Goal: Task Accomplishment & Management: Use online tool/utility

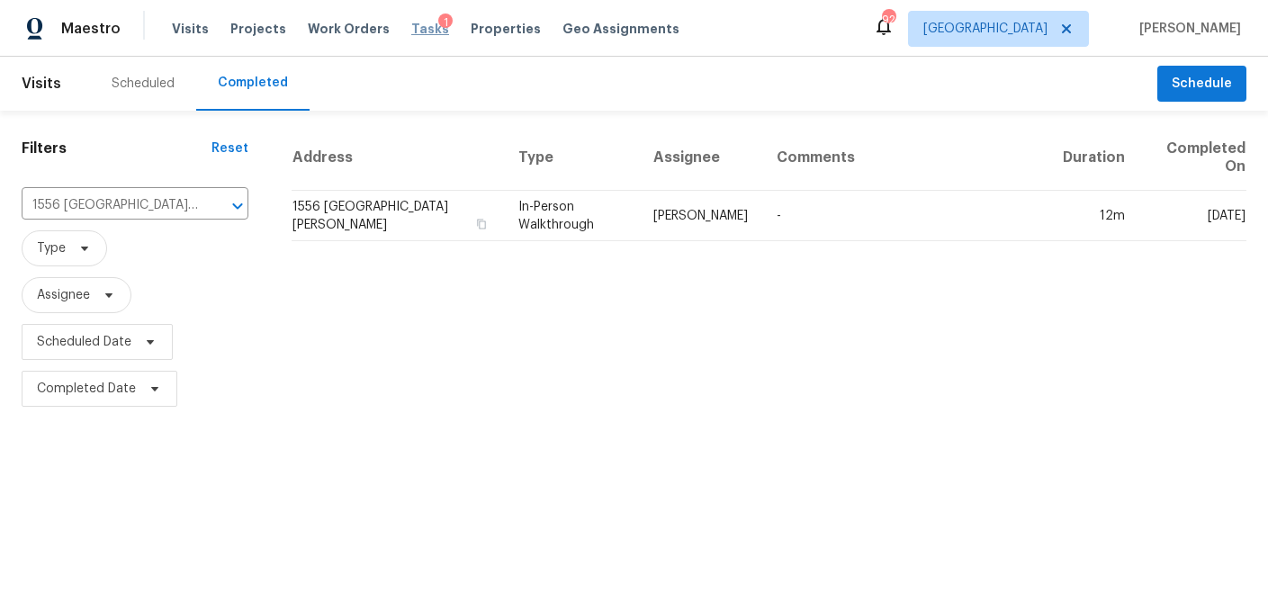
click at [411, 30] on span "Tasks" at bounding box center [430, 28] width 38 height 13
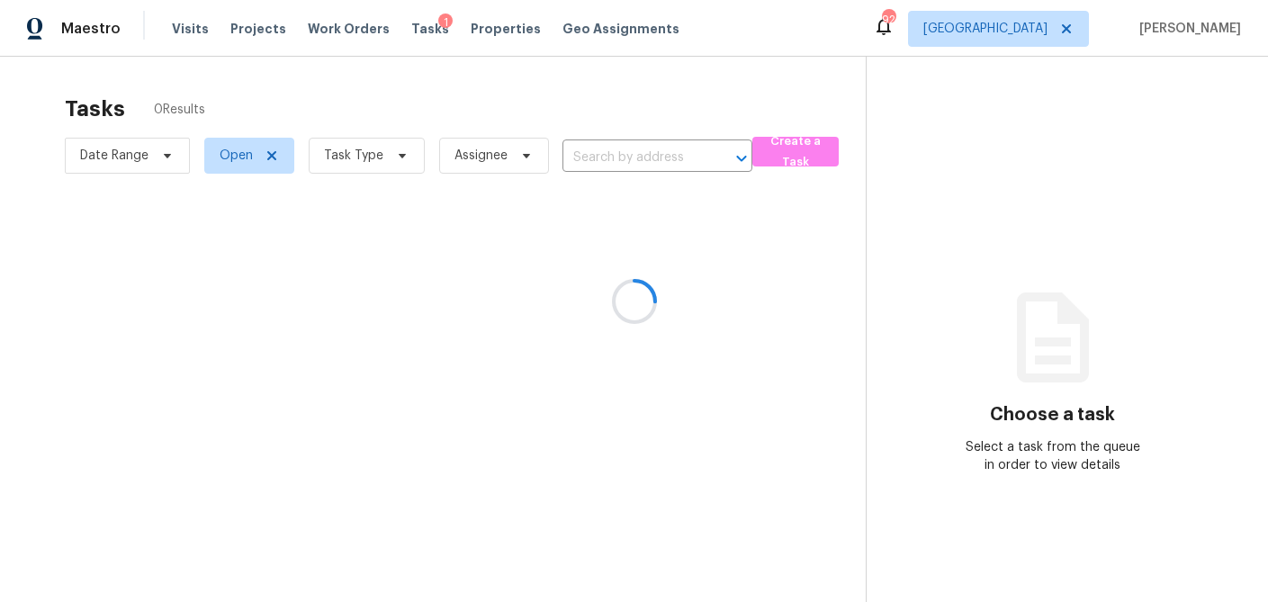
click at [404, 161] on div at bounding box center [634, 301] width 1268 height 602
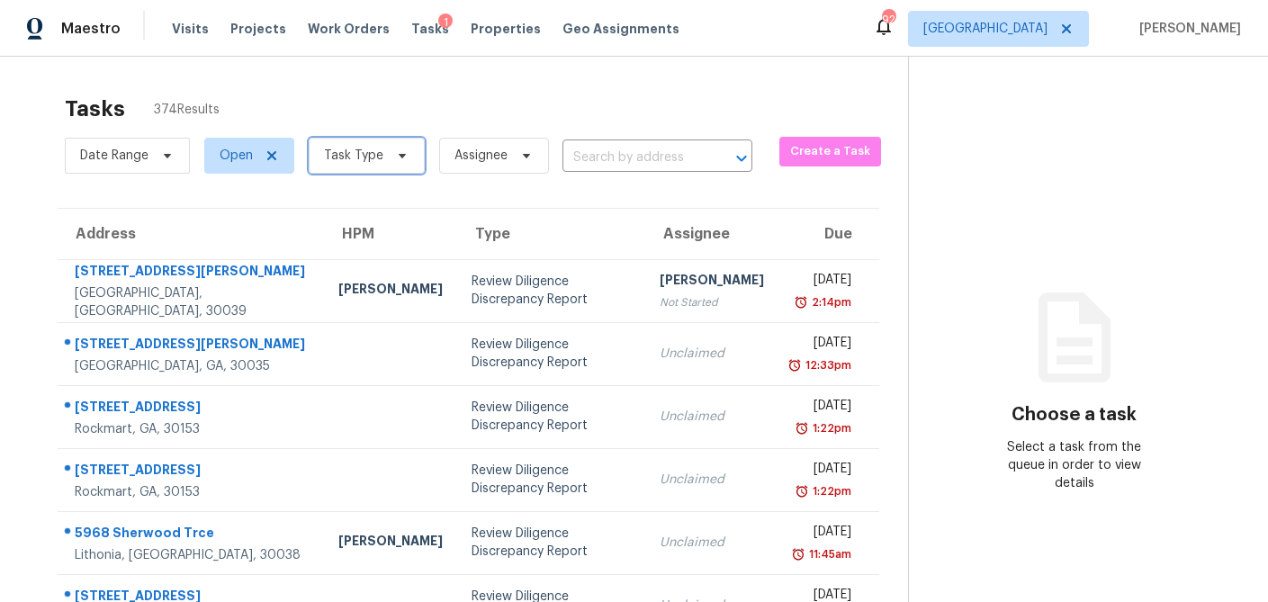
click at [404, 161] on icon at bounding box center [402, 155] width 14 height 14
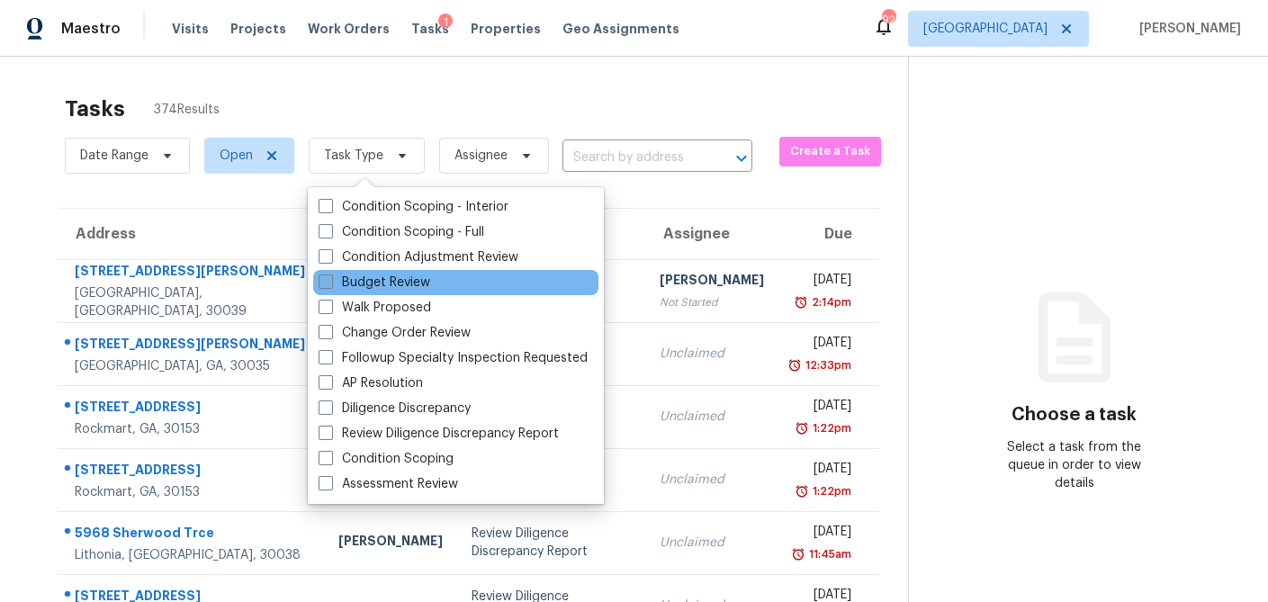
click at [330, 275] on span at bounding box center [326, 281] width 14 height 14
click at [330, 275] on input "Budget Review" at bounding box center [325, 280] width 12 height 12
checkbox input "true"
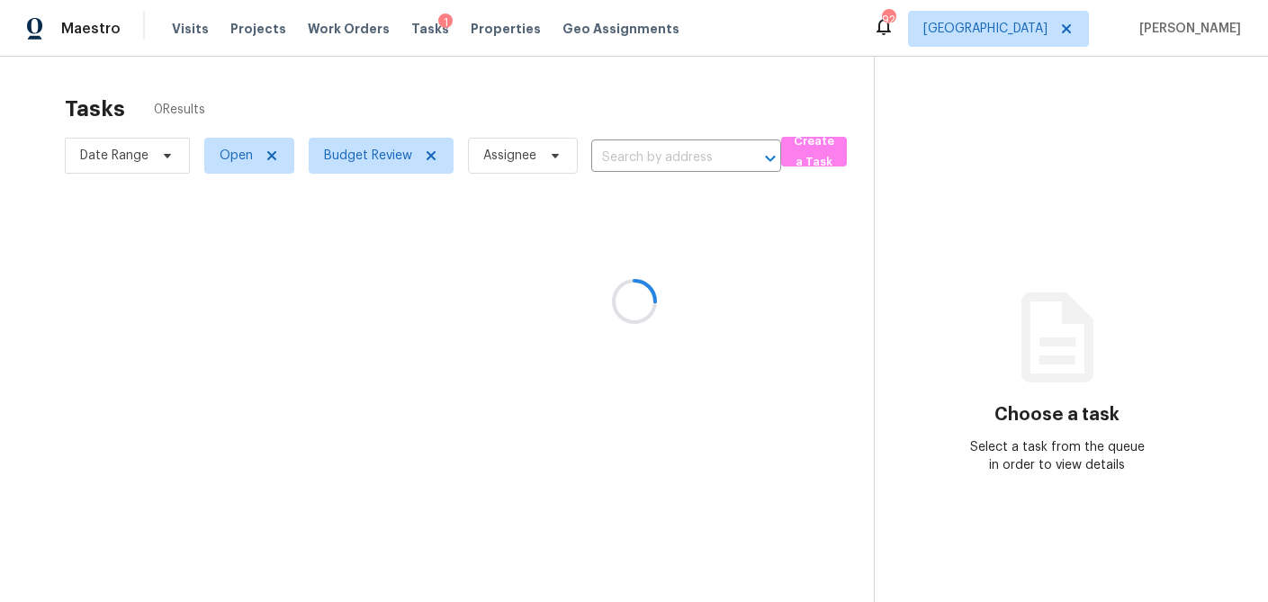
click at [352, 96] on div at bounding box center [634, 301] width 1268 height 602
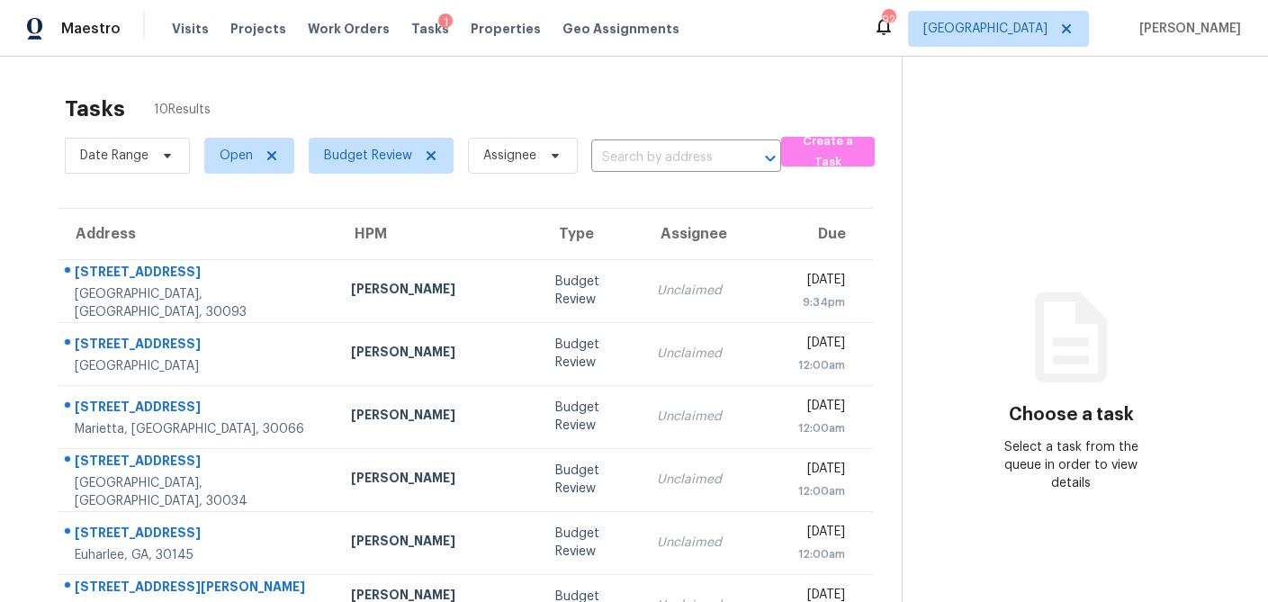
scroll to position [301, 0]
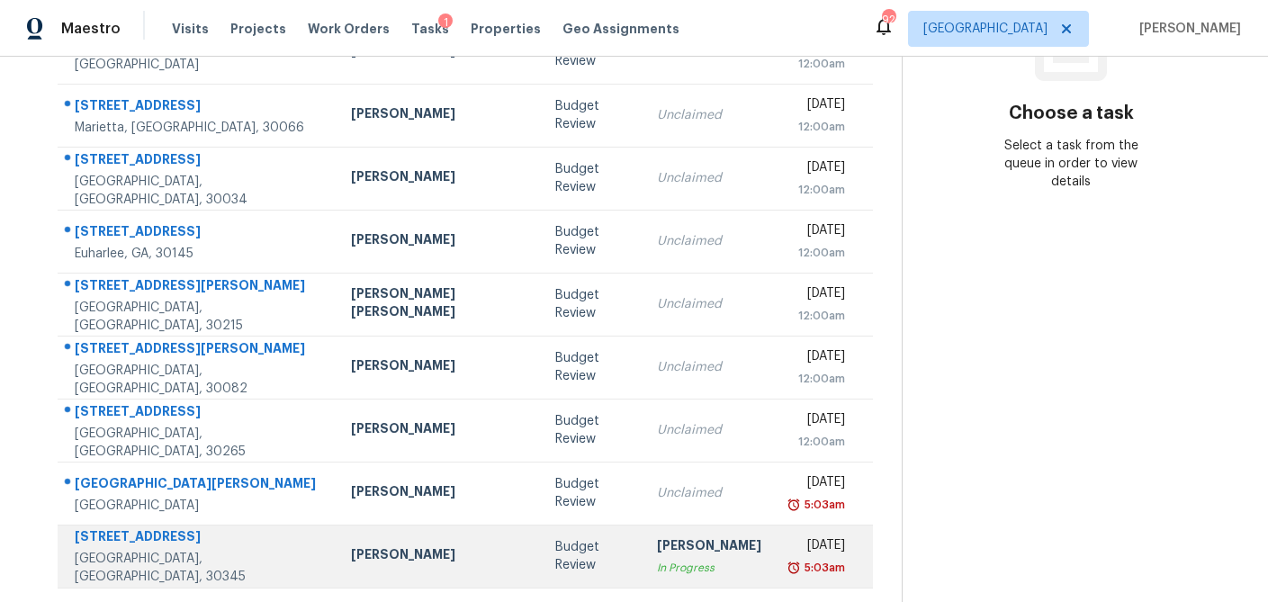
click at [642, 566] on td "Anthony Gouldthorp In Progress" at bounding box center [708, 556] width 133 height 63
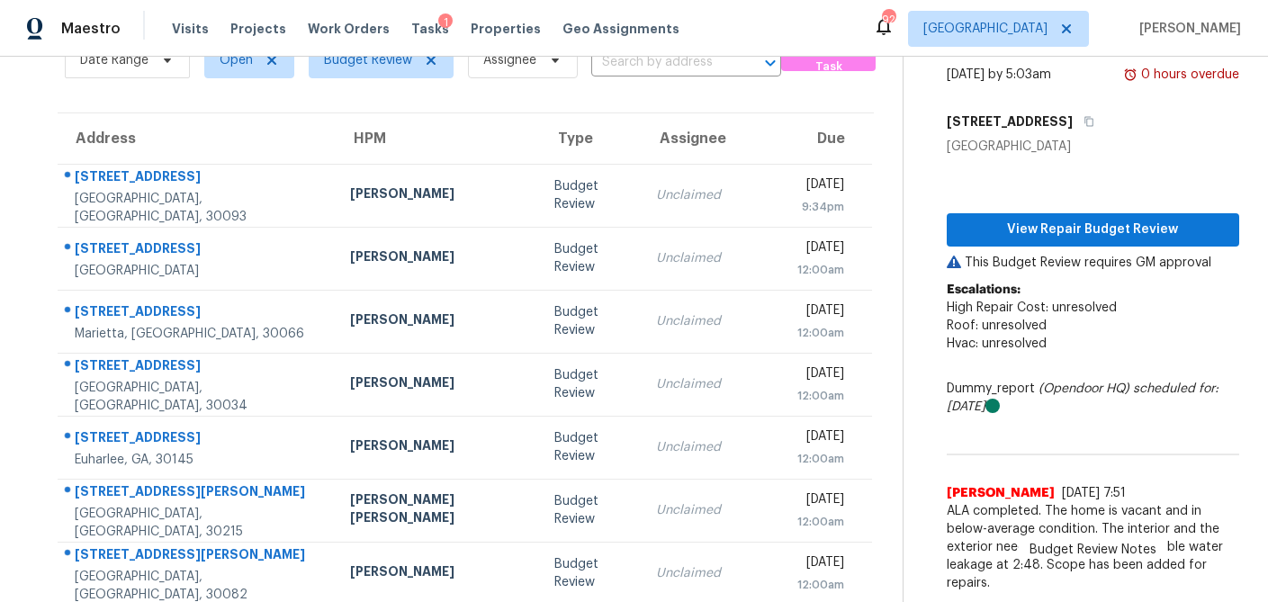
scroll to position [93, 0]
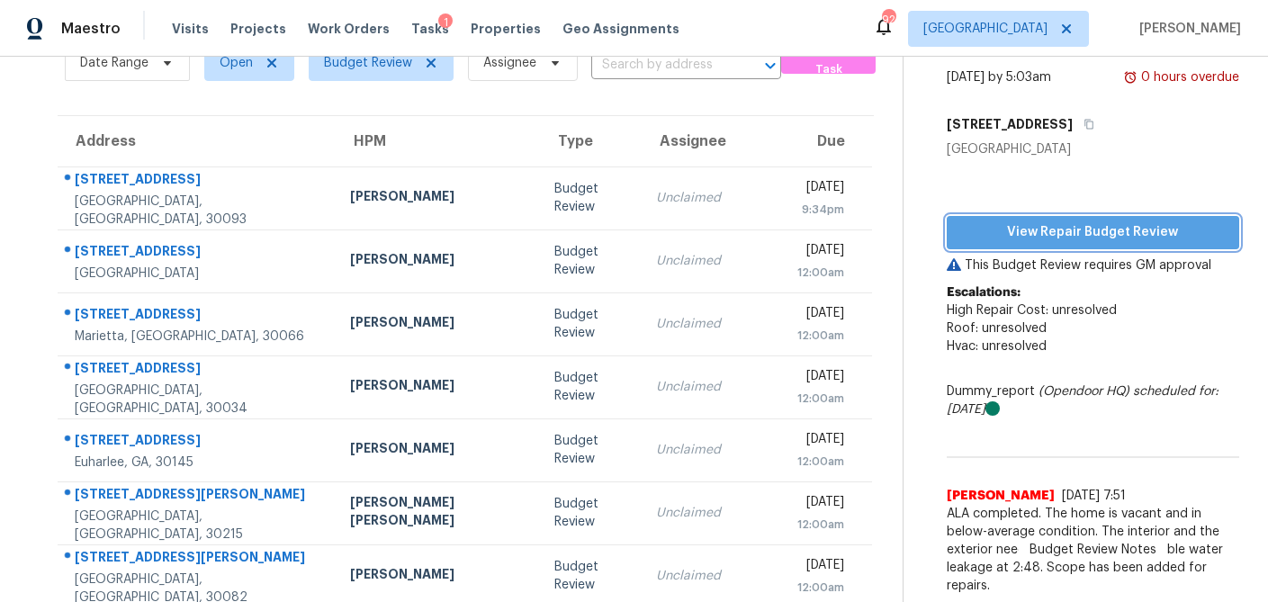
click at [1053, 229] on span "View Repair Budget Review" at bounding box center [1093, 232] width 264 height 22
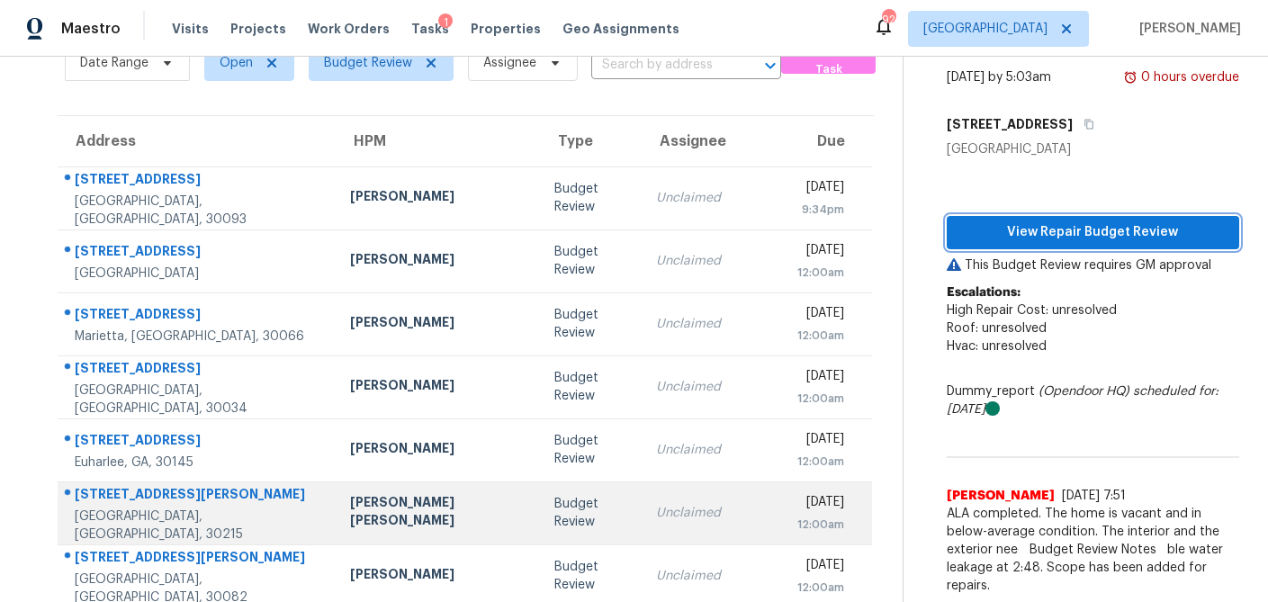
scroll to position [301, 0]
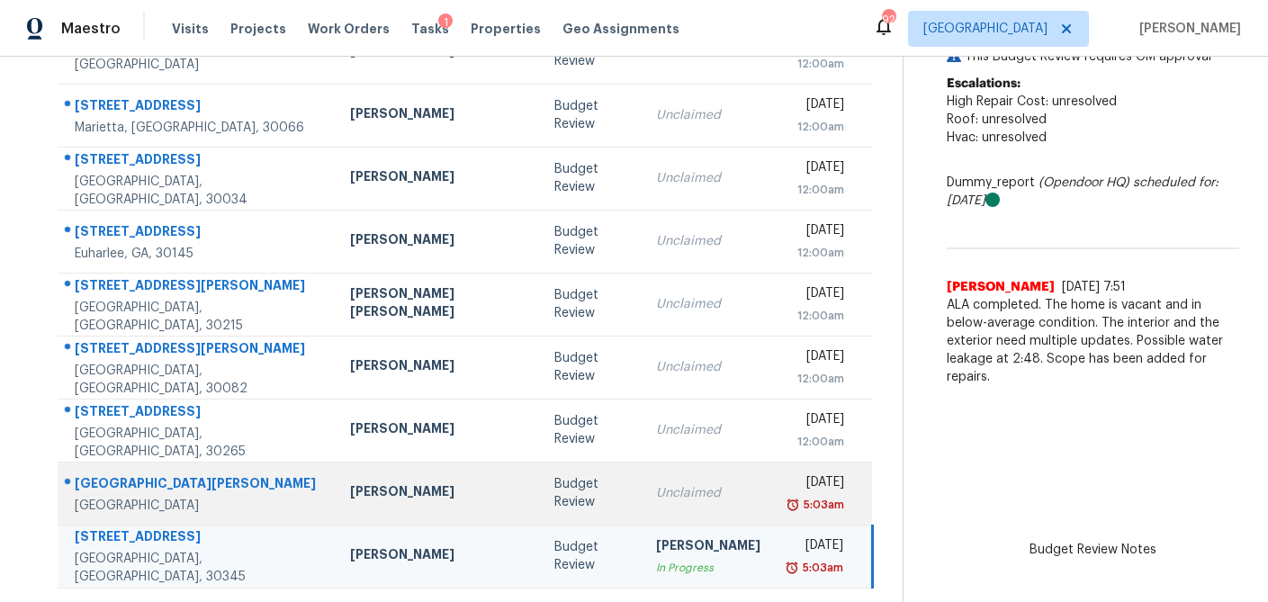
click at [554, 497] on div "Budget Review" at bounding box center [590, 493] width 73 height 36
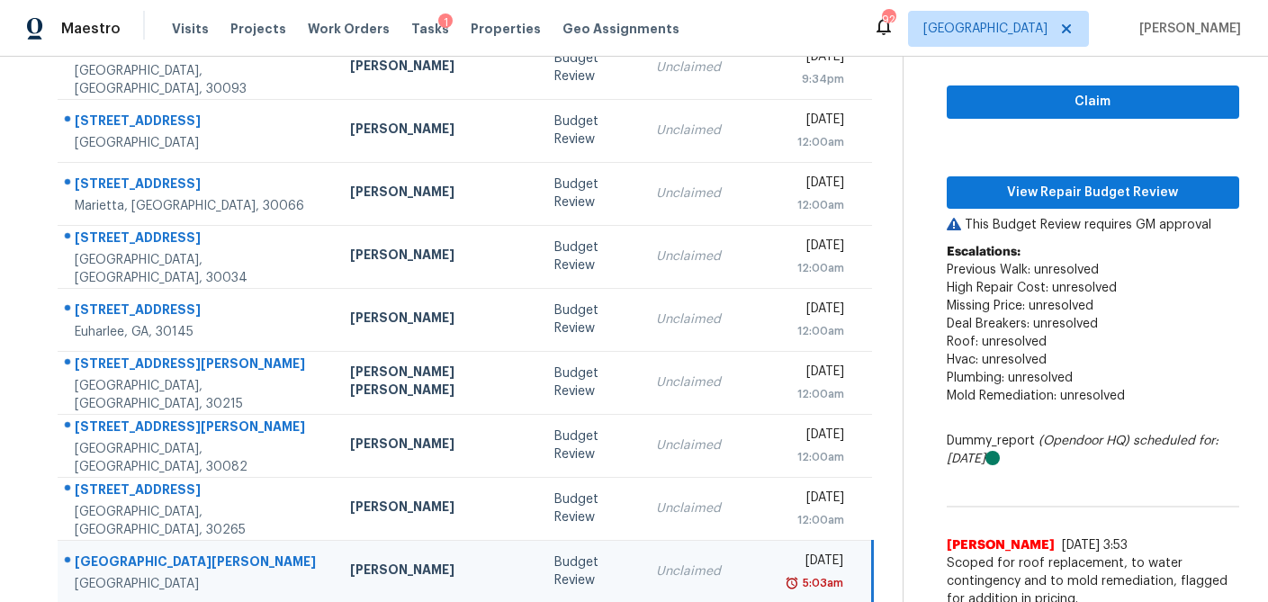
scroll to position [211, 0]
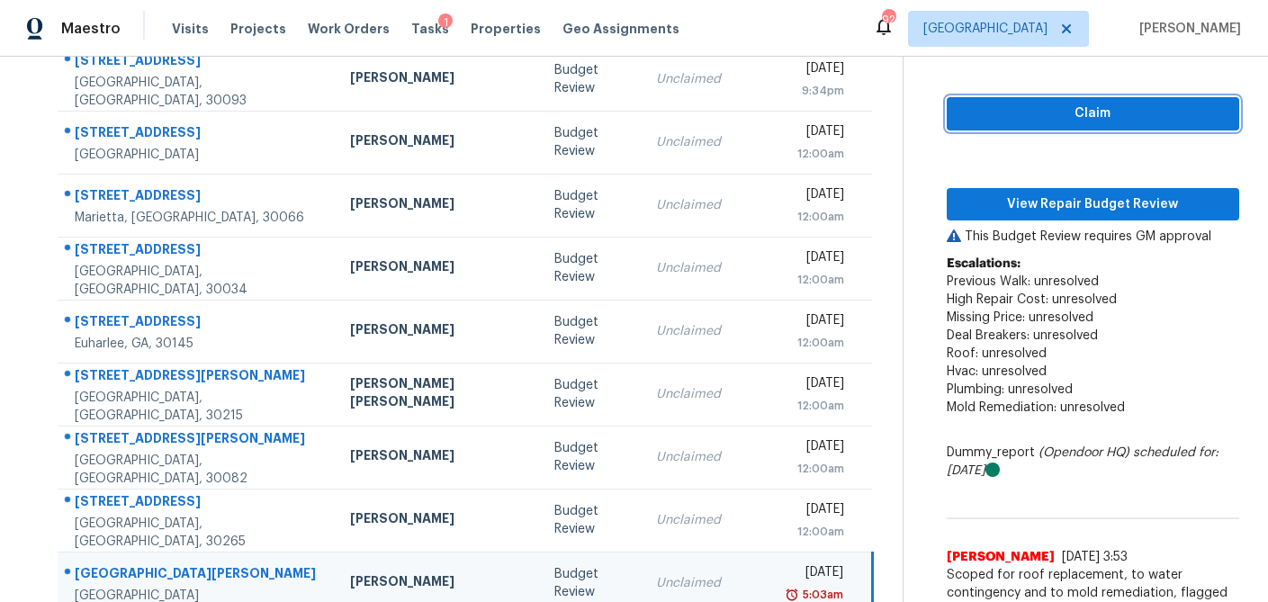
click at [1033, 119] on span "Claim" at bounding box center [1093, 114] width 264 height 22
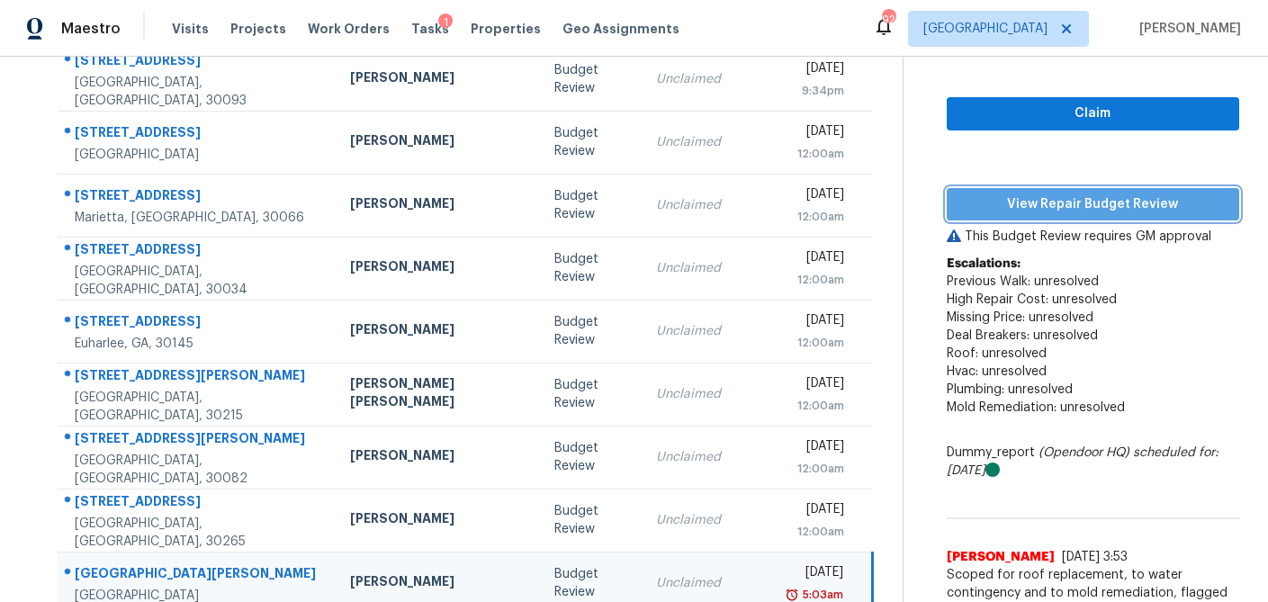
click at [1025, 202] on span "View Repair Budget Review" at bounding box center [1093, 204] width 264 height 22
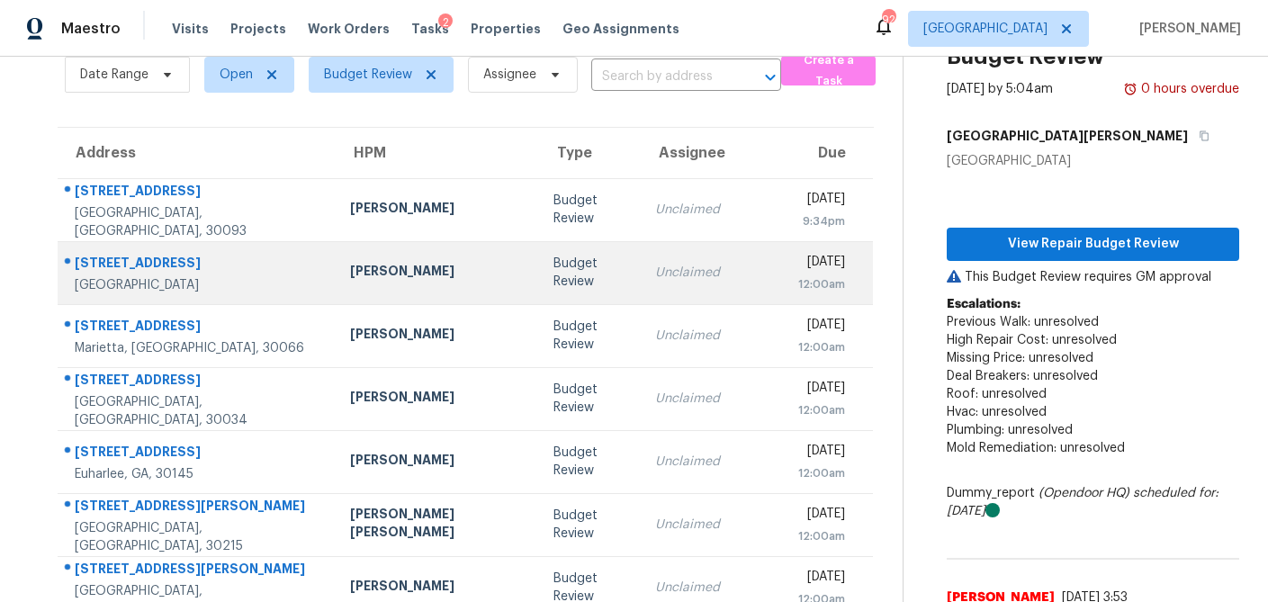
scroll to position [79, 0]
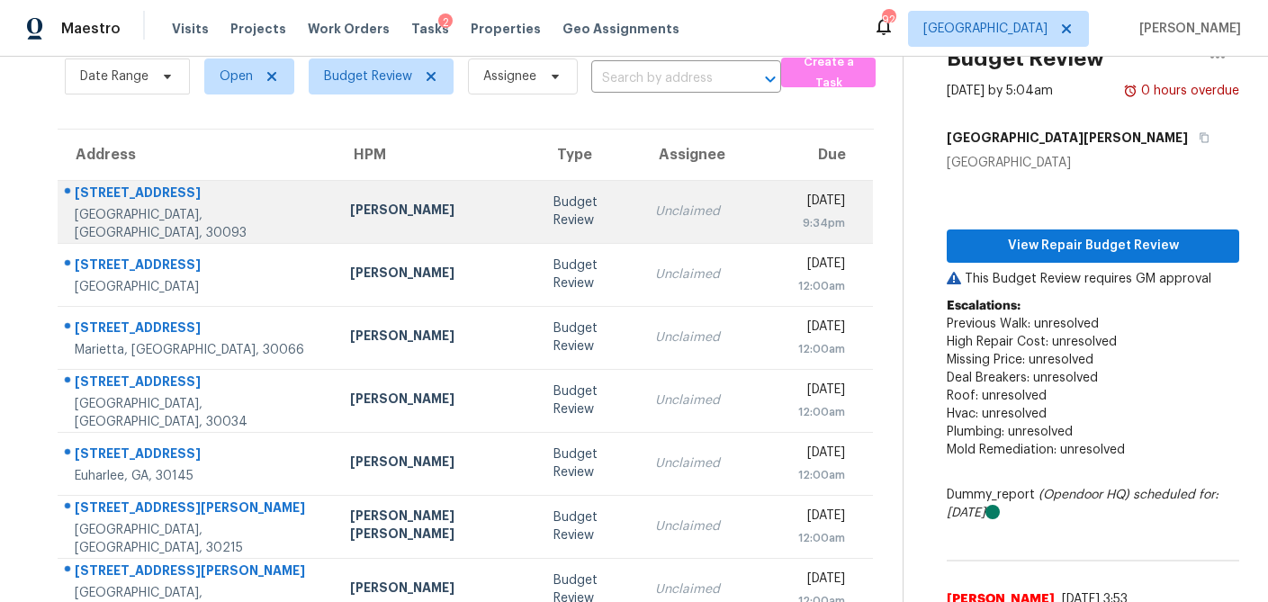
click at [539, 211] on td "Budget Review" at bounding box center [590, 211] width 102 height 63
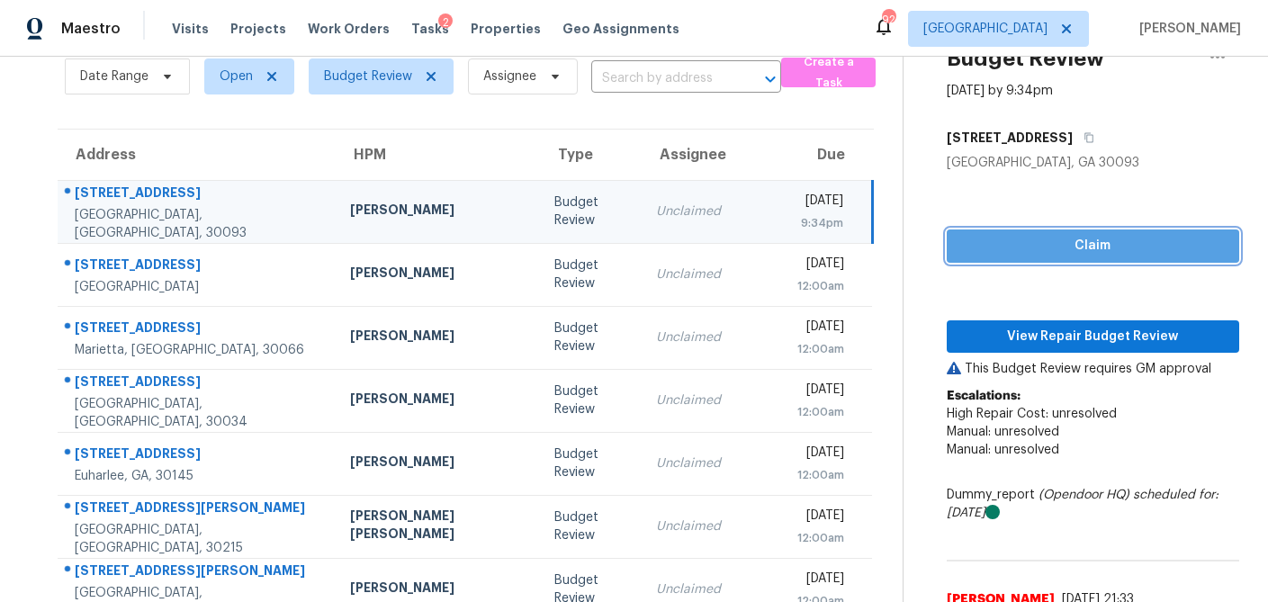
click at [1002, 253] on span "Claim" at bounding box center [1093, 246] width 264 height 22
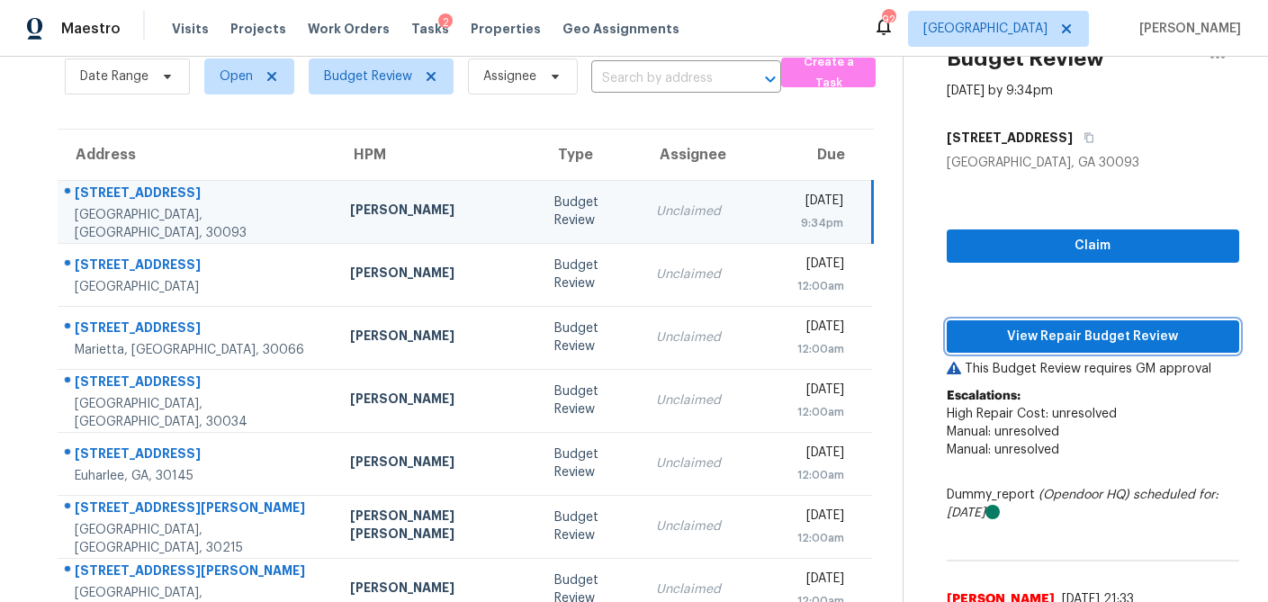
click at [1002, 346] on span "View Repair Budget Review" at bounding box center [1093, 337] width 264 height 22
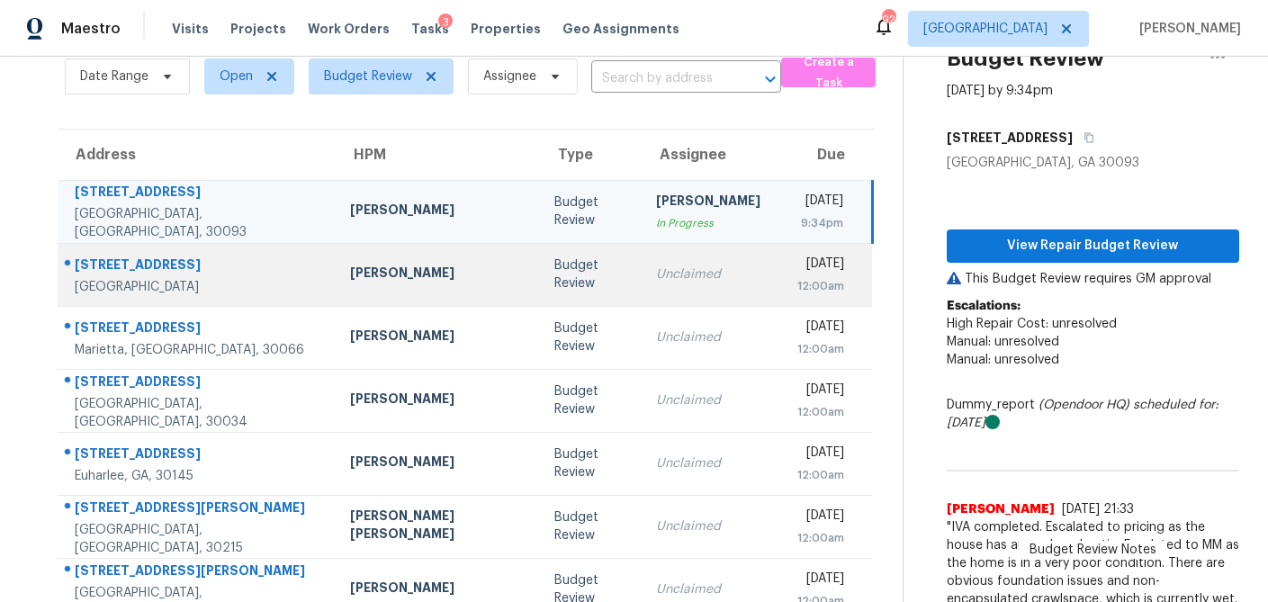
click at [554, 269] on div "Budget Review" at bounding box center [590, 274] width 73 height 36
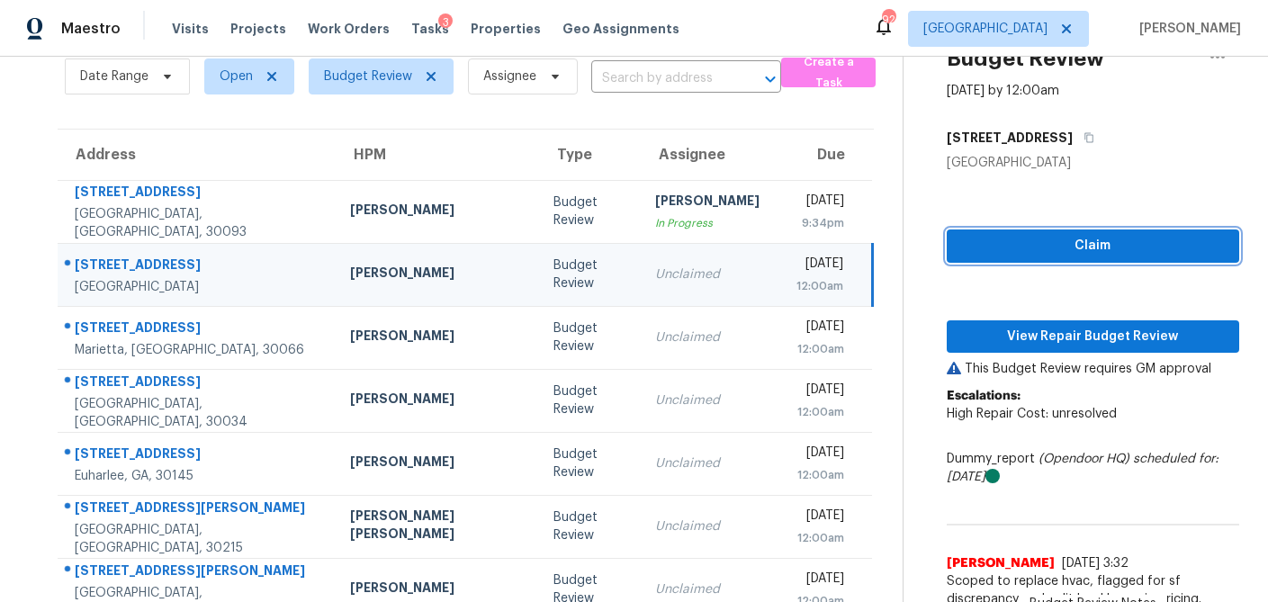
click at [1054, 245] on span "Claim" at bounding box center [1093, 246] width 264 height 22
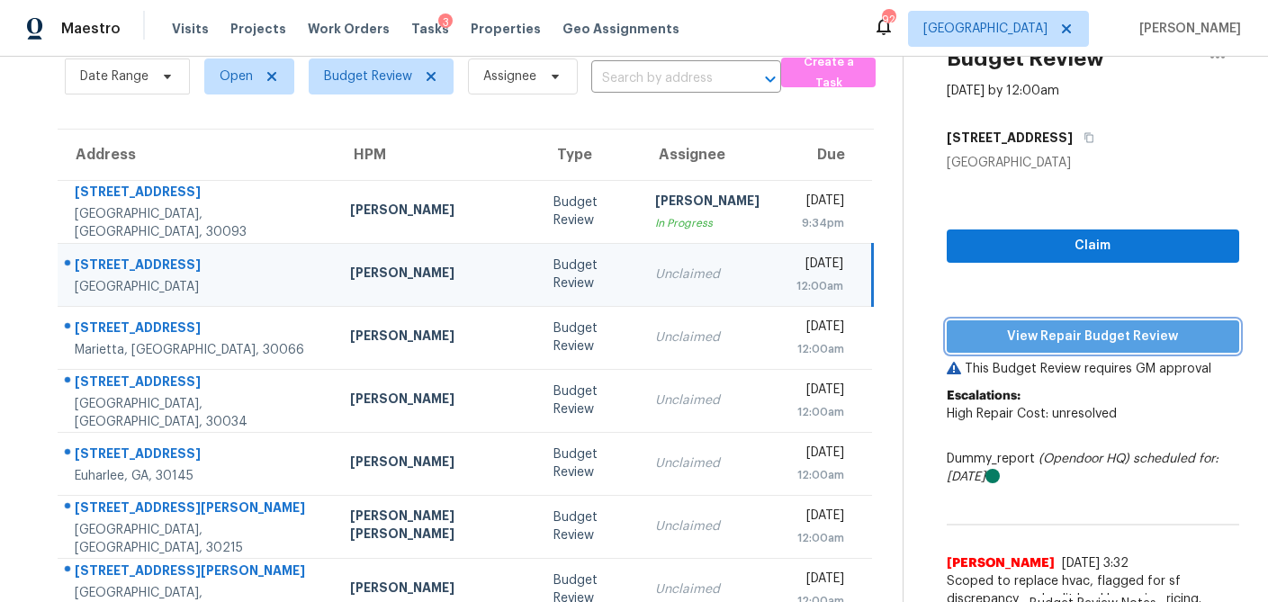
click at [1037, 336] on span "View Repair Budget Review" at bounding box center [1093, 337] width 264 height 22
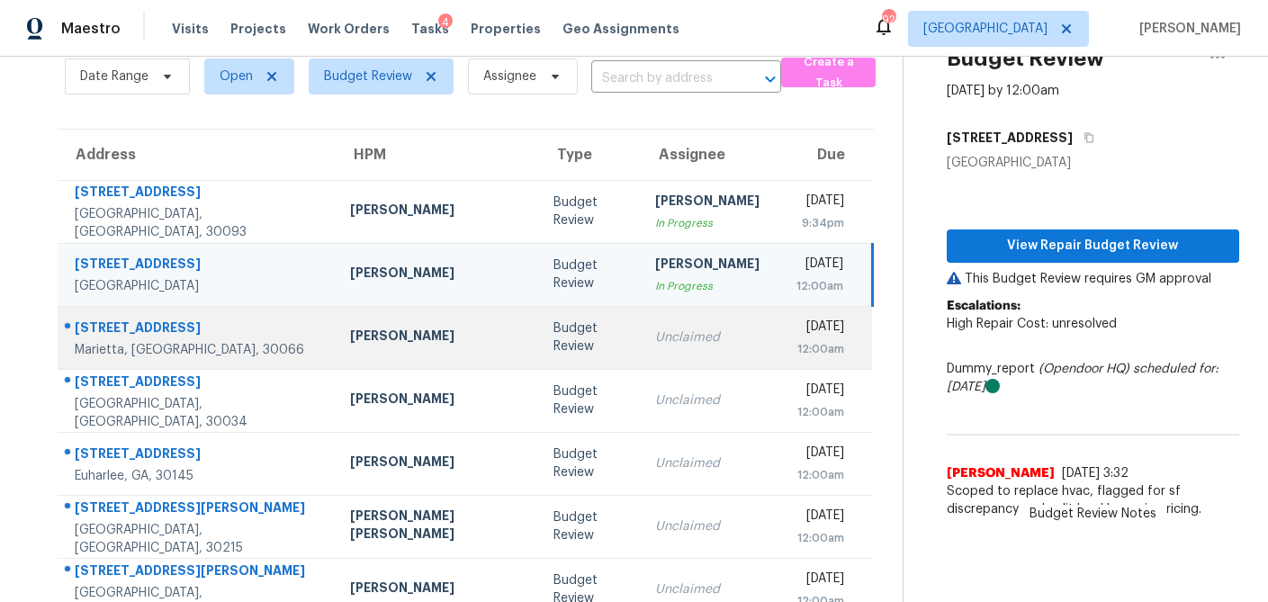
click at [641, 352] on td "Unclaimed" at bounding box center [707, 337] width 133 height 63
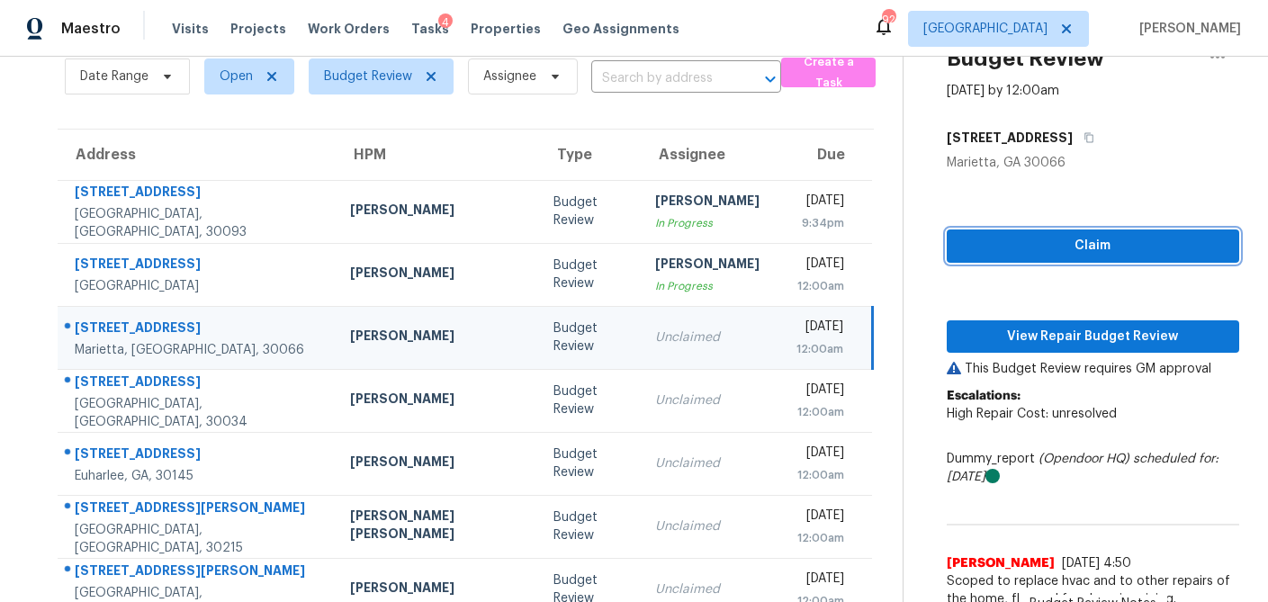
click at [1041, 250] on span "Claim" at bounding box center [1093, 246] width 264 height 22
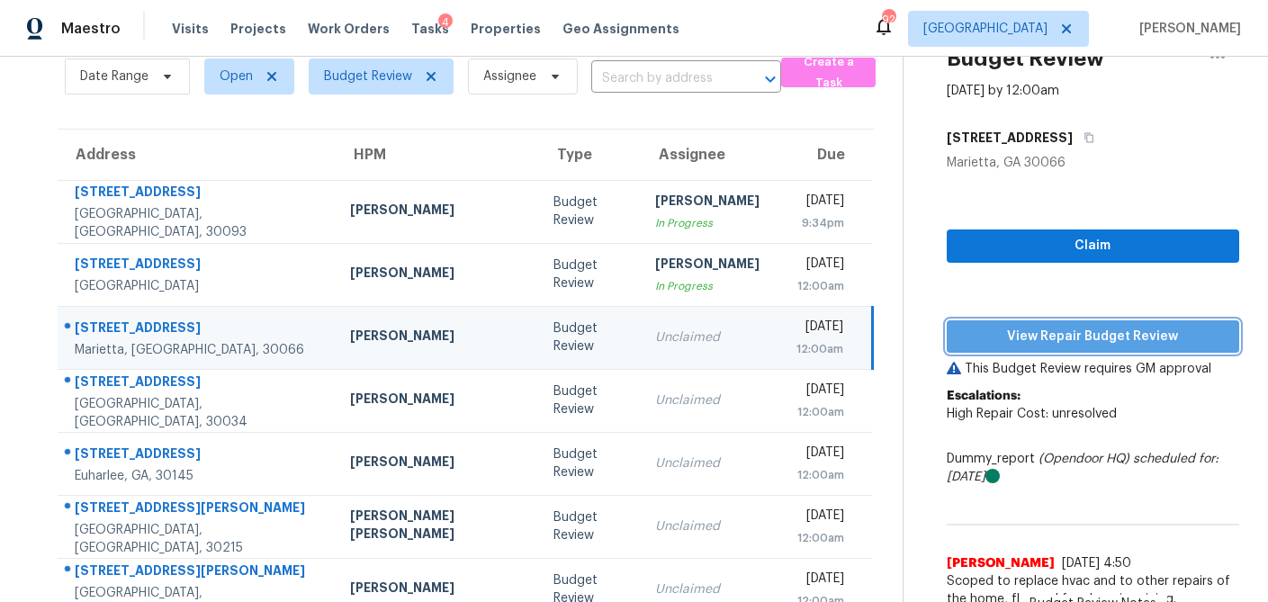
click at [1000, 335] on span "View Repair Budget Review" at bounding box center [1093, 337] width 264 height 22
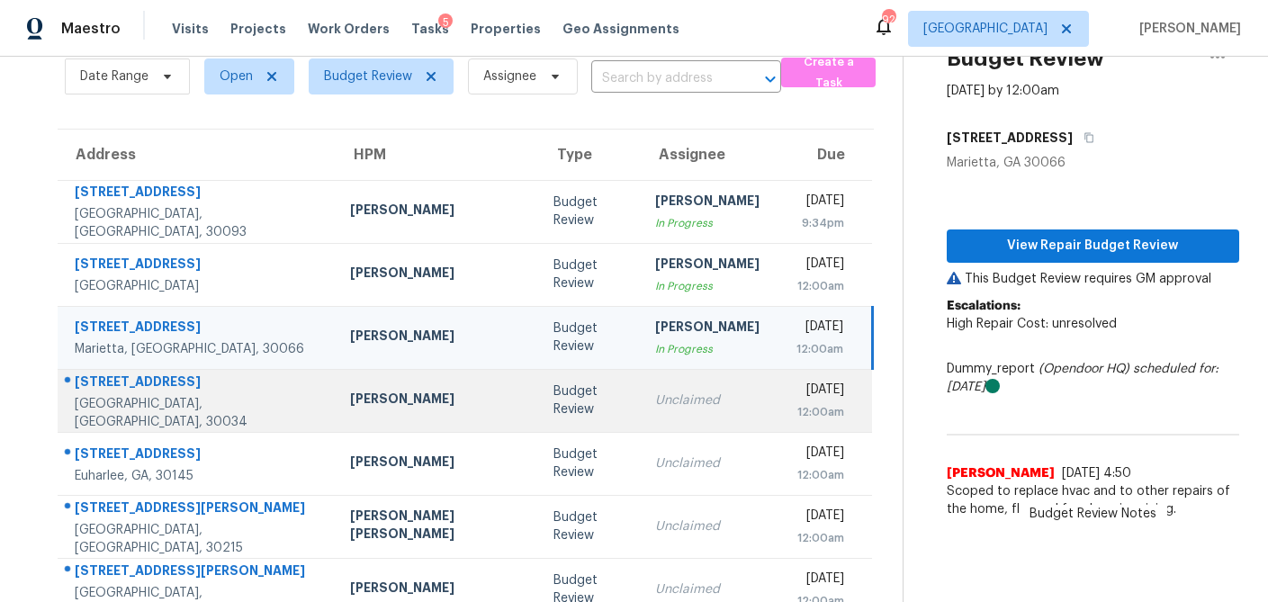
click at [655, 404] on div "Unclaimed" at bounding box center [707, 400] width 104 height 18
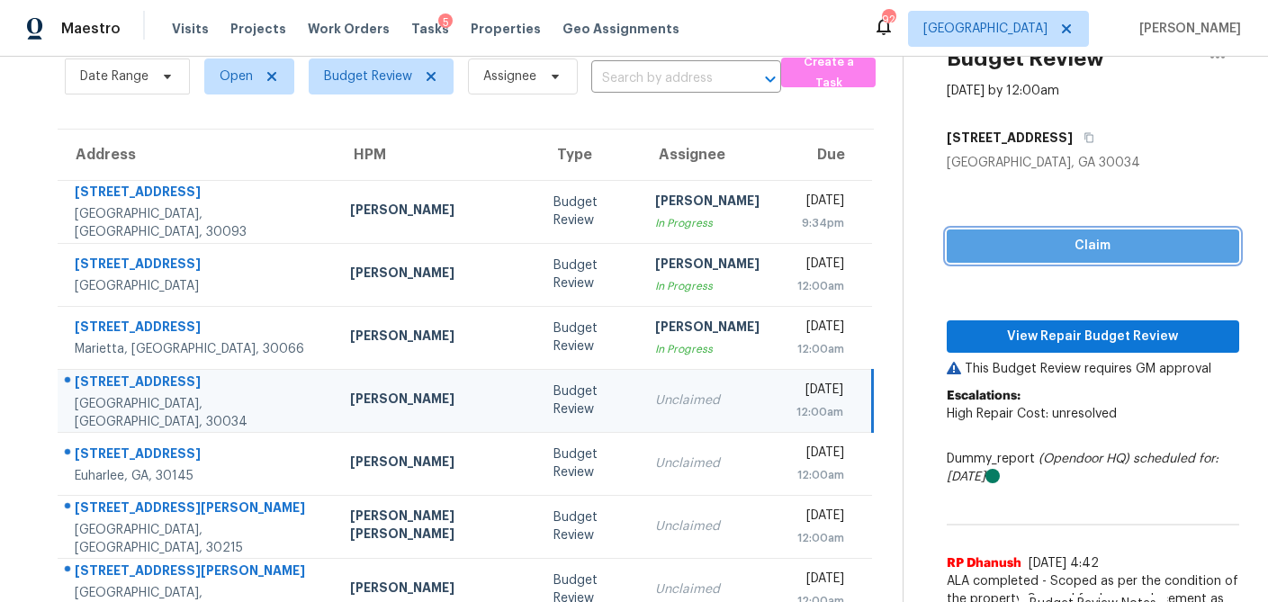
click at [1046, 248] on span "Claim" at bounding box center [1093, 246] width 264 height 22
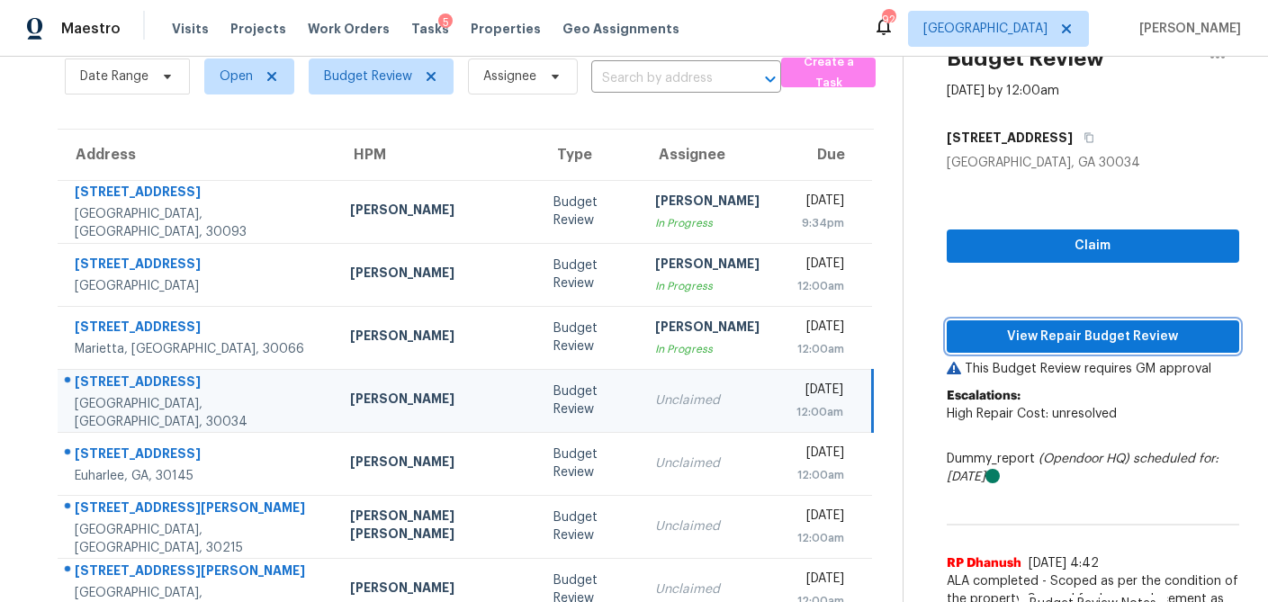
click at [1024, 331] on span "View Repair Budget Review" at bounding box center [1093, 337] width 264 height 22
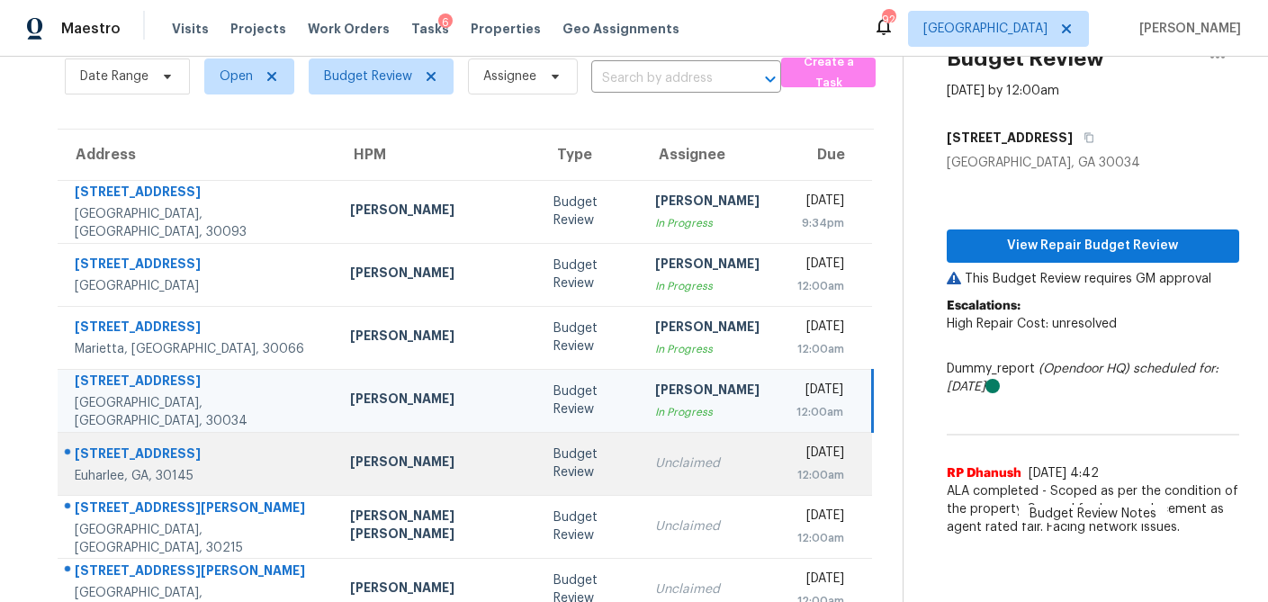
click at [641, 464] on td "Unclaimed" at bounding box center [707, 463] width 133 height 63
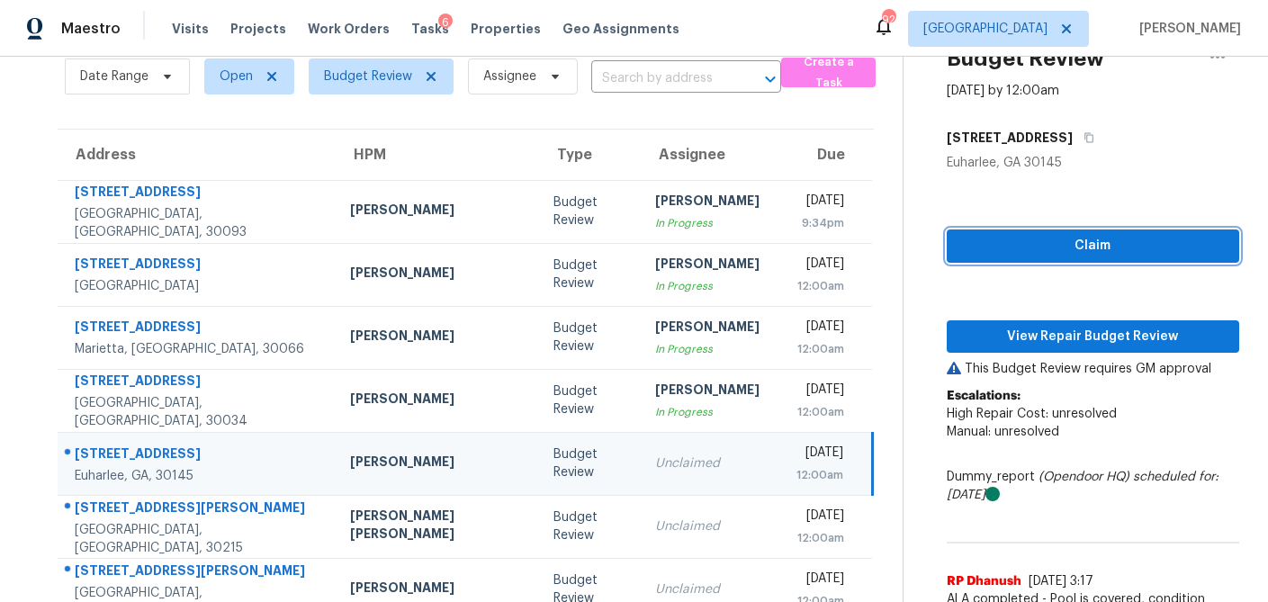
click at [1016, 249] on span "Claim" at bounding box center [1093, 246] width 264 height 22
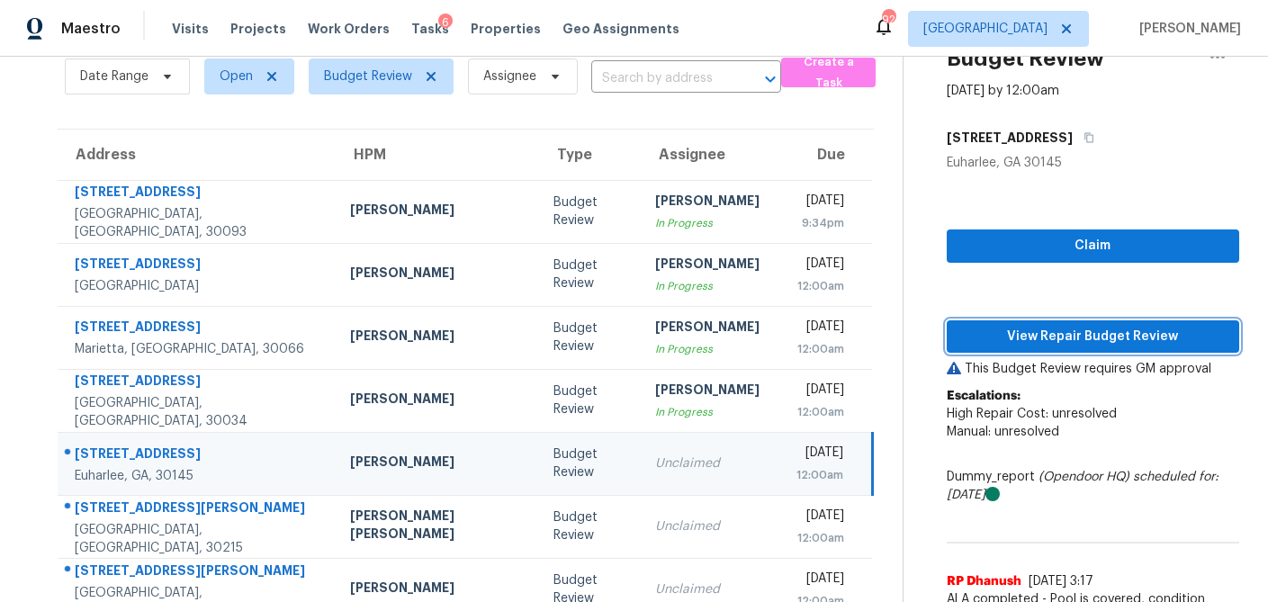
click at [1001, 344] on span "View Repair Budget Review" at bounding box center [1093, 337] width 264 height 22
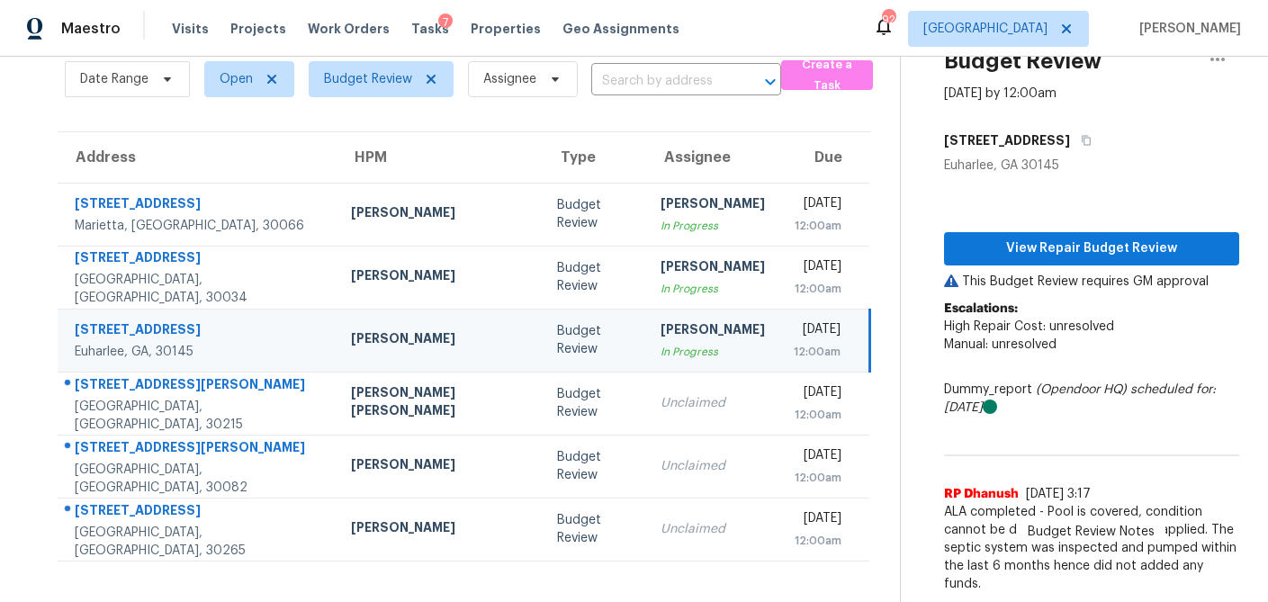
scroll to position [58, 0]
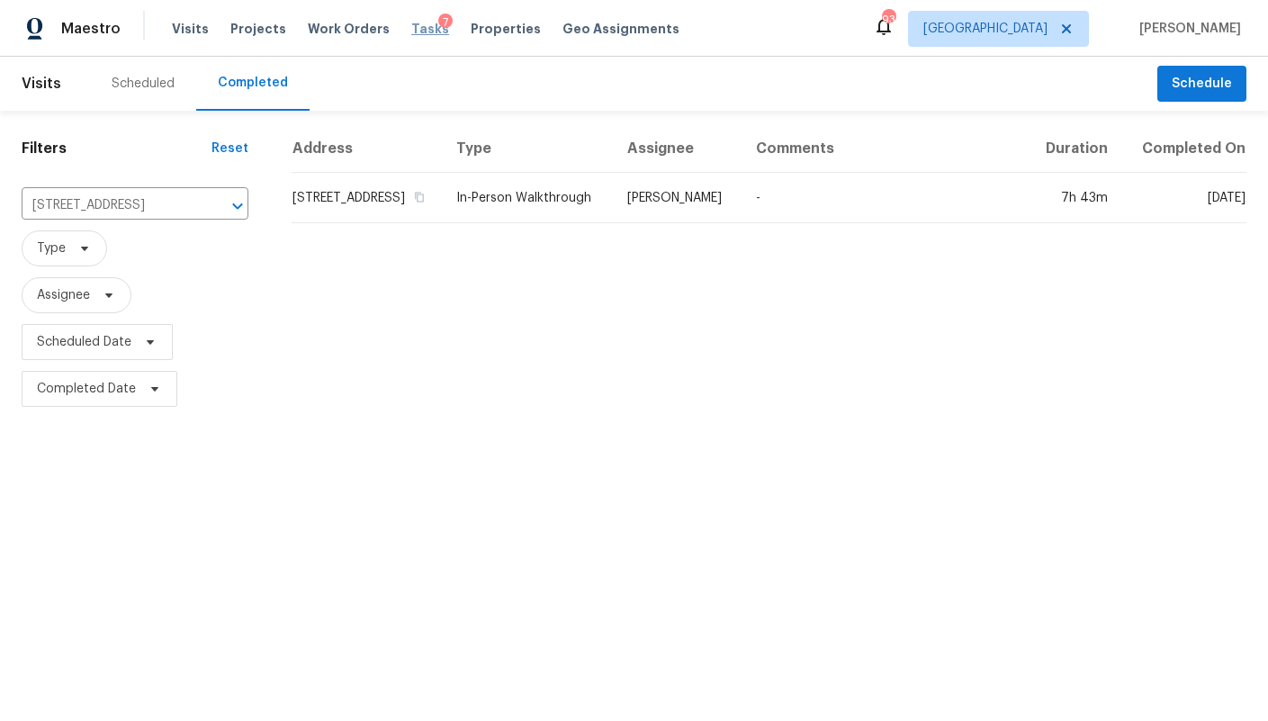
click at [415, 23] on span "Tasks" at bounding box center [430, 28] width 38 height 13
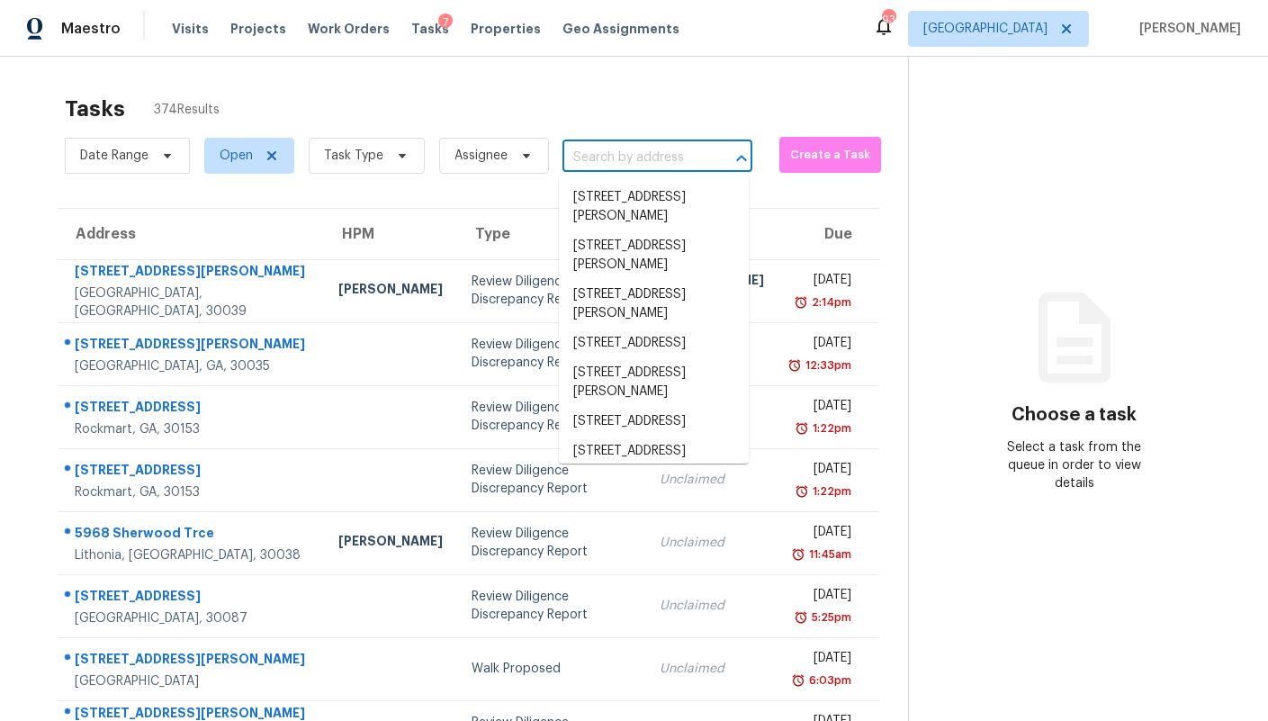
click at [629, 155] on input "text" at bounding box center [631, 158] width 139 height 28
click at [249, 154] on span "Open" at bounding box center [236, 156] width 33 height 18
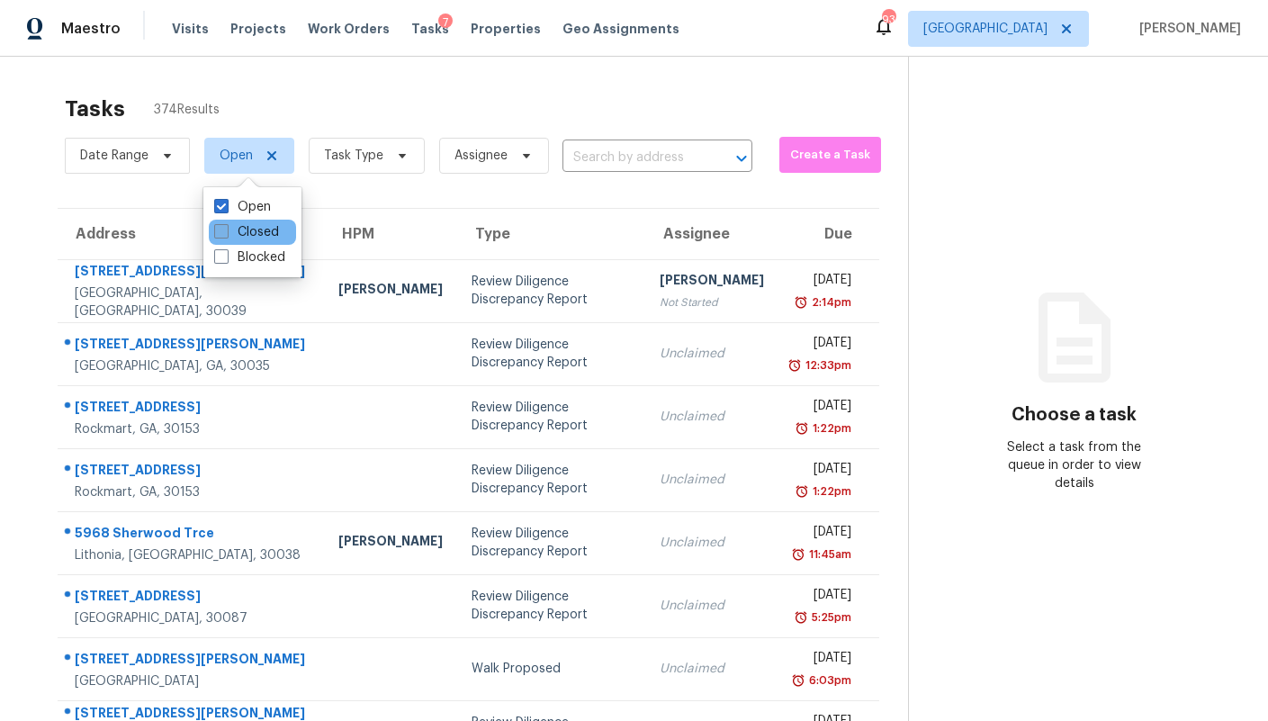
click at [223, 232] on span at bounding box center [221, 231] width 14 height 14
click at [223, 232] on input "Closed" at bounding box center [220, 229] width 12 height 12
checkbox input "true"
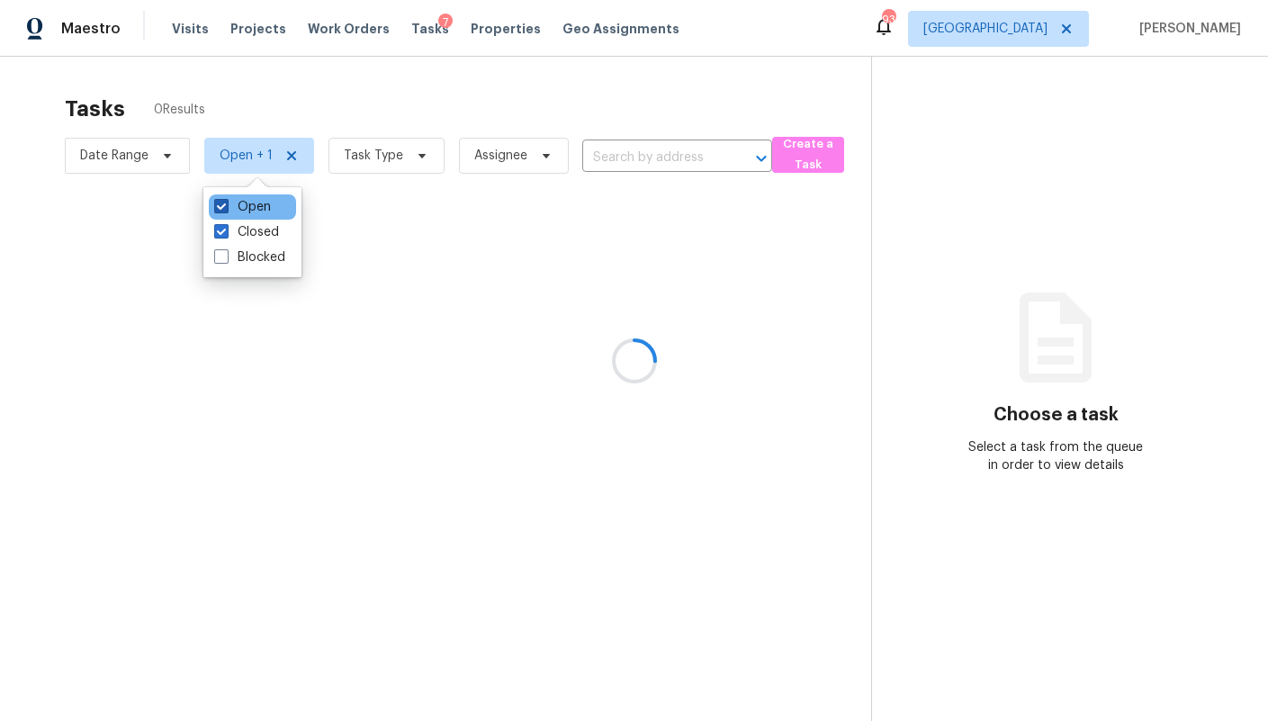
click at [220, 204] on span at bounding box center [221, 206] width 14 height 14
click at [220, 204] on input "Open" at bounding box center [220, 204] width 12 height 12
checkbox input "false"
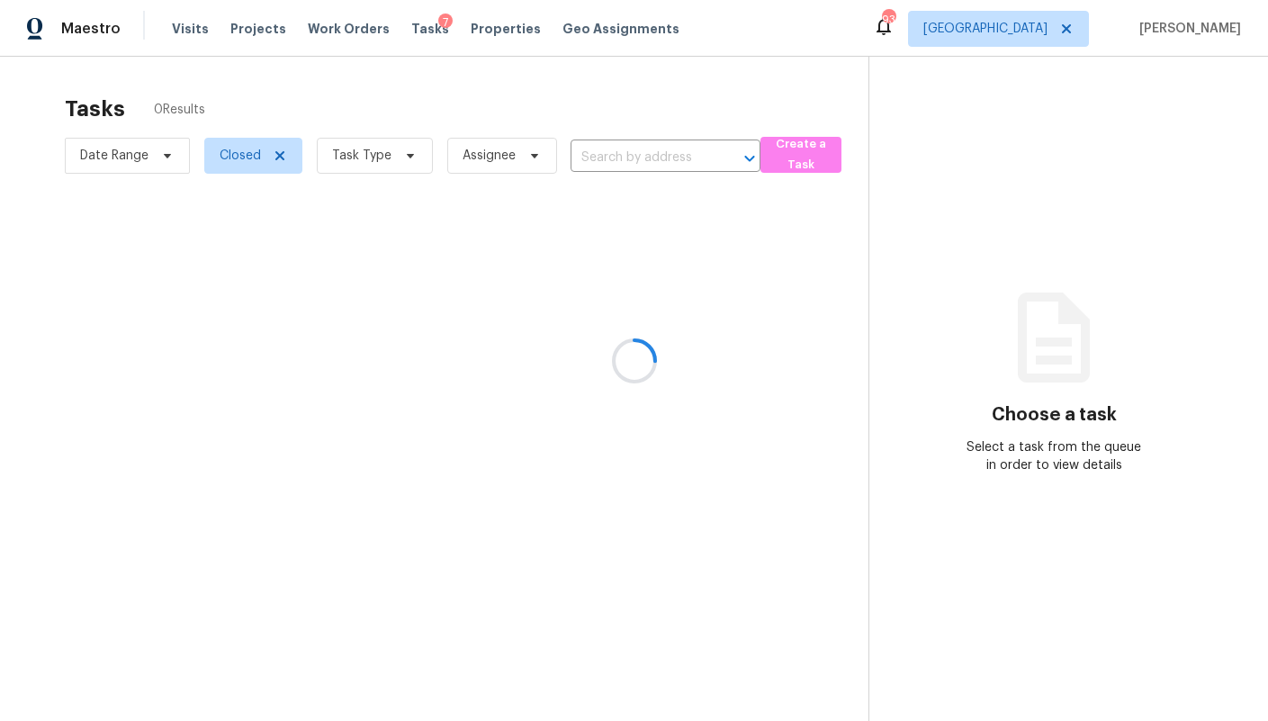
click at [624, 156] on div at bounding box center [634, 360] width 1268 height 721
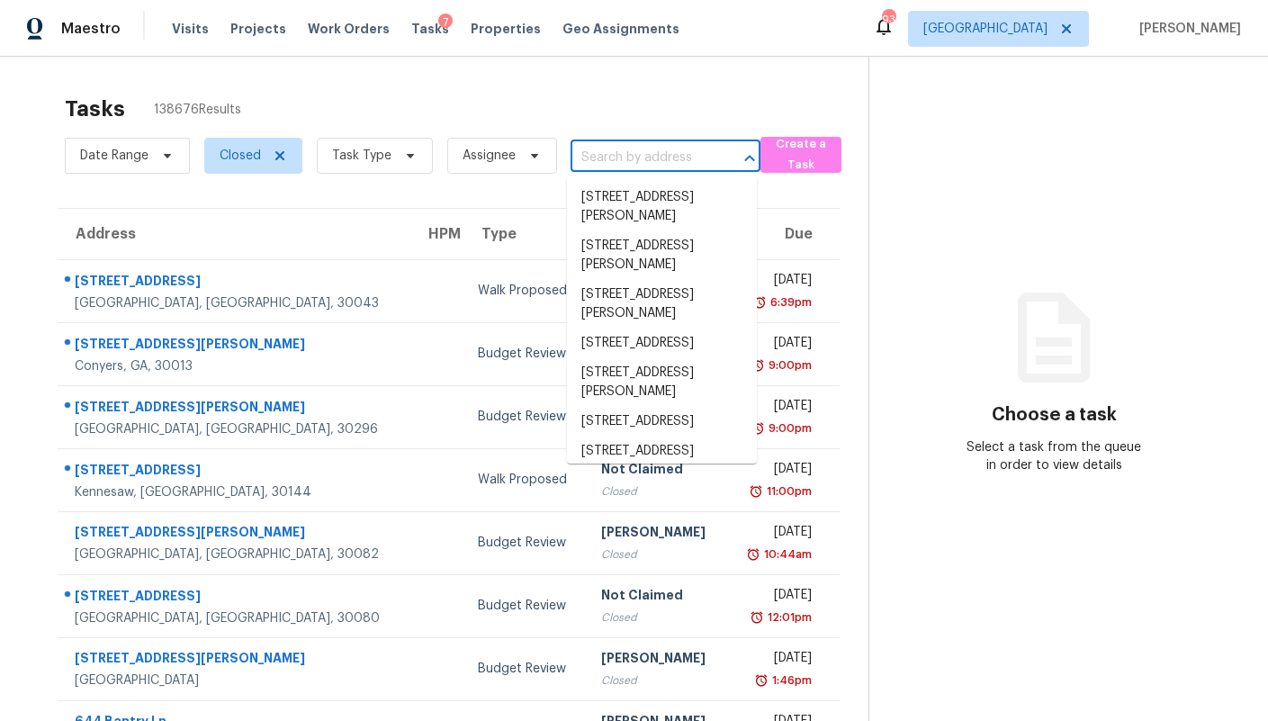
click at [639, 166] on input "text" at bounding box center [639, 158] width 139 height 28
paste input "2226 Medfield Trl NE, Atlanta, GA 30345"
type input "2226 Medfield Trl NE, Atlanta, GA 30345"
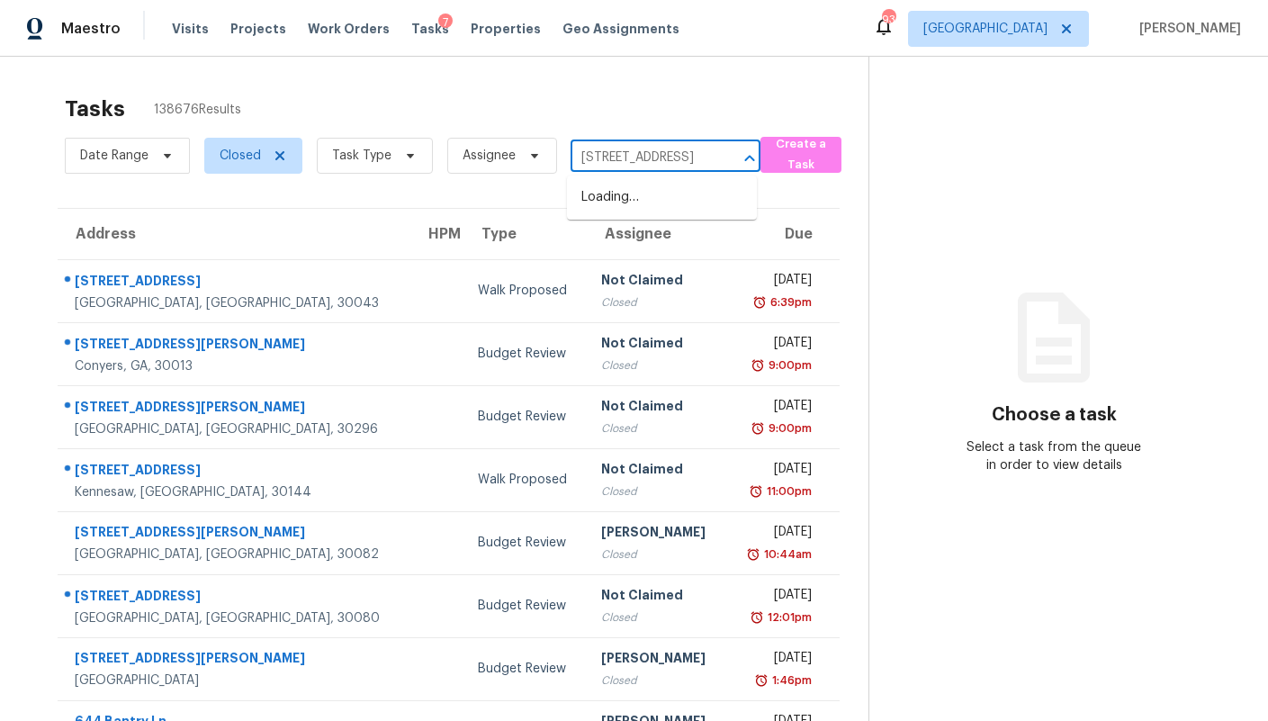
scroll to position [0, 107]
click at [624, 199] on li "2226 Medfield Trl NE, Atlanta, GA 30345" at bounding box center [662, 198] width 190 height 30
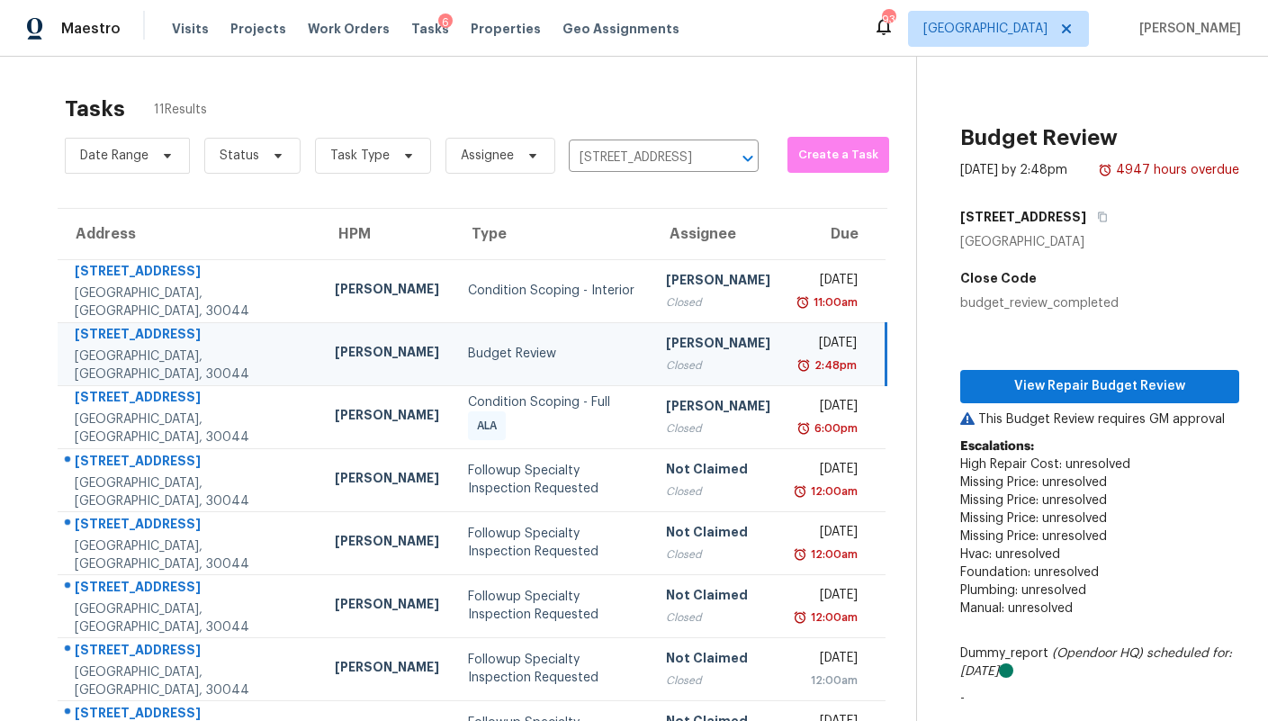
scroll to position [63, 0]
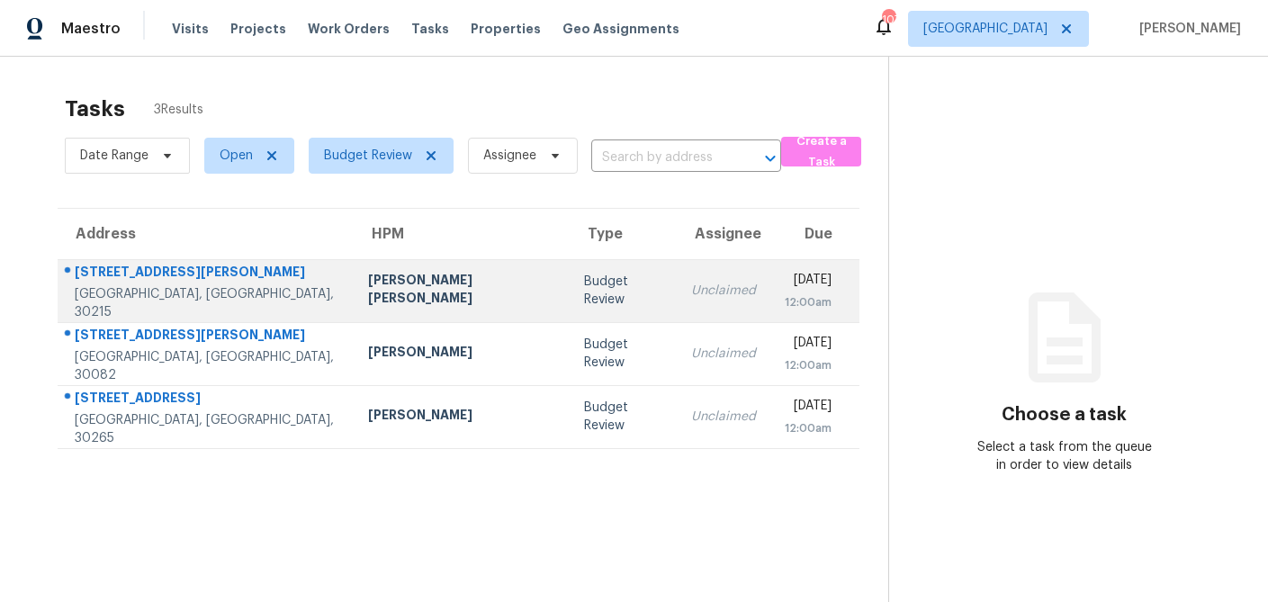
click at [394, 295] on div "[PERSON_NAME] [PERSON_NAME]" at bounding box center [461, 291] width 187 height 40
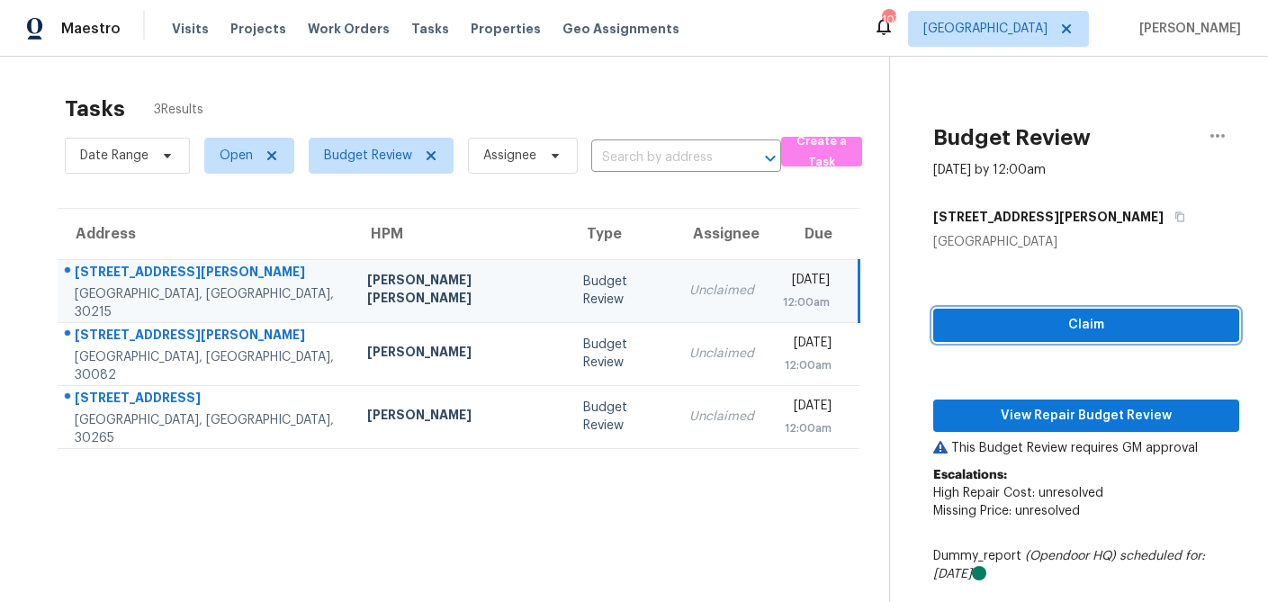
click at [1054, 324] on span "Claim" at bounding box center [1085, 325] width 277 height 22
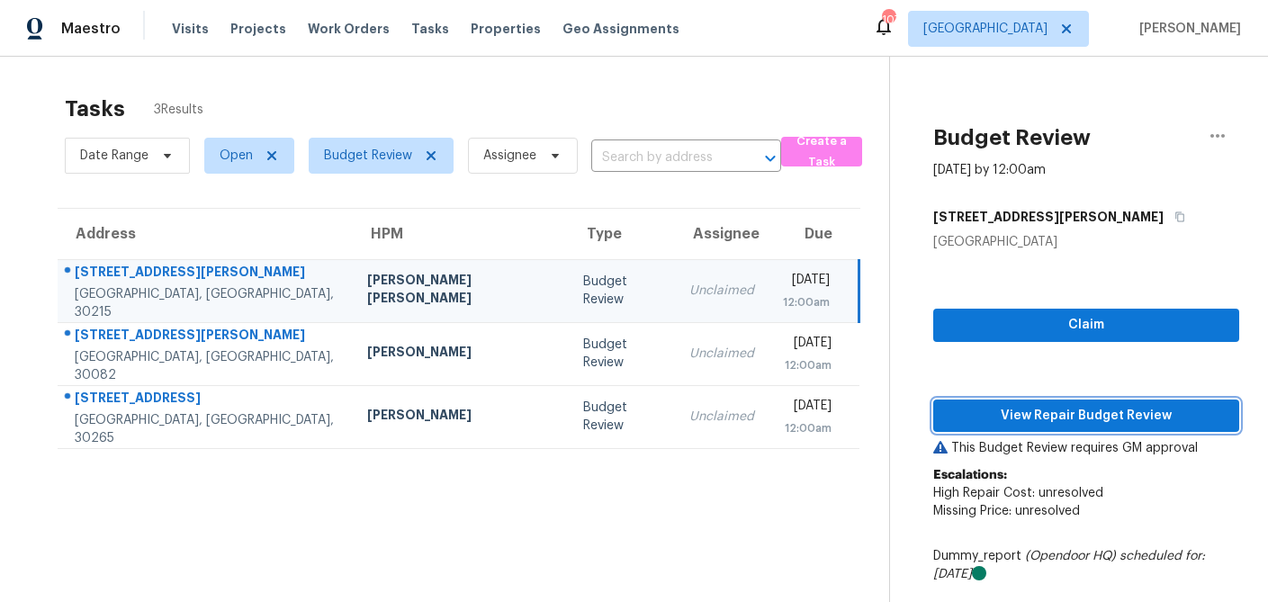
click at [1039, 424] on span "View Repair Budget Review" at bounding box center [1085, 416] width 277 height 22
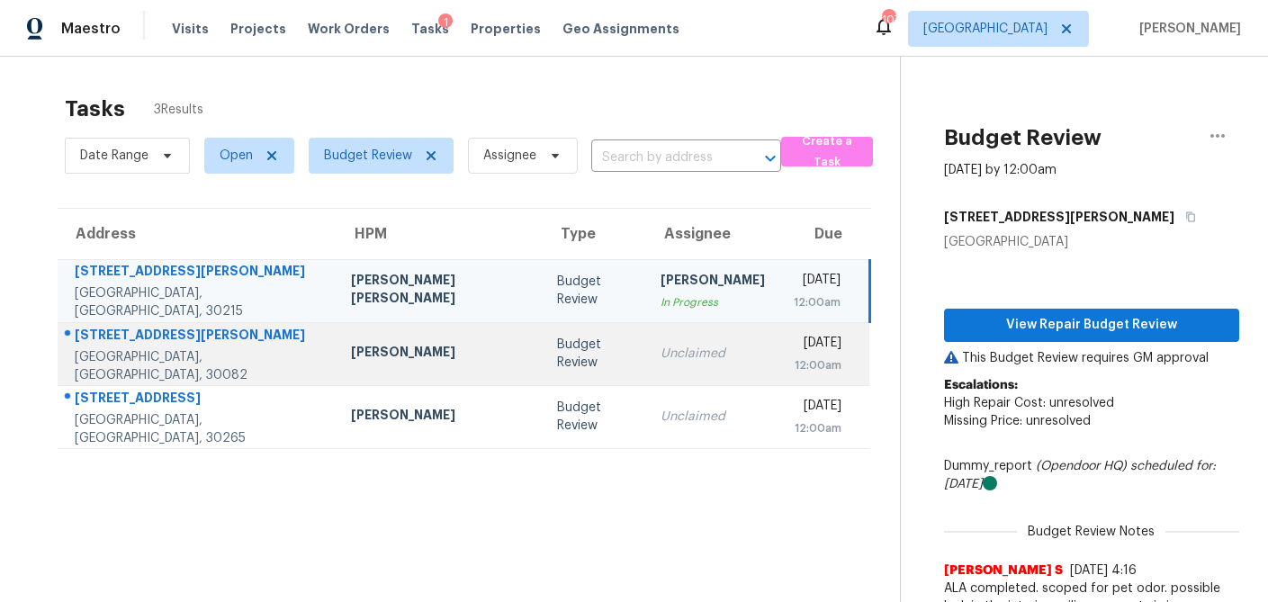
click at [646, 367] on td "Unclaimed" at bounding box center [712, 353] width 133 height 63
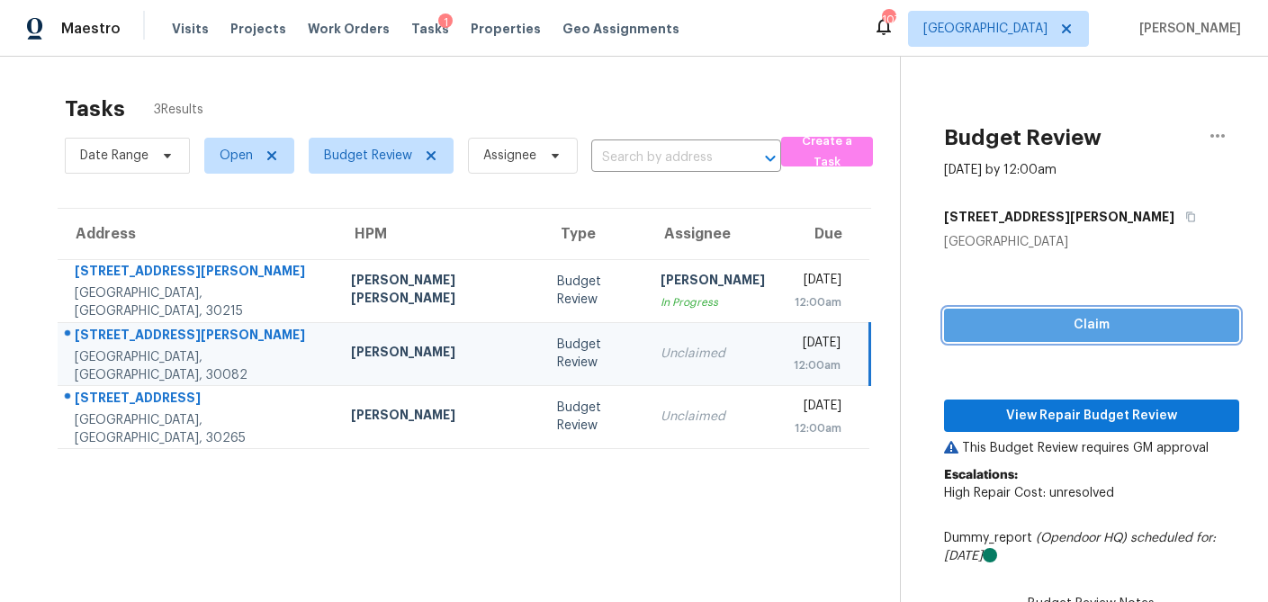
click at [1082, 319] on span "Claim" at bounding box center [1091, 325] width 266 height 22
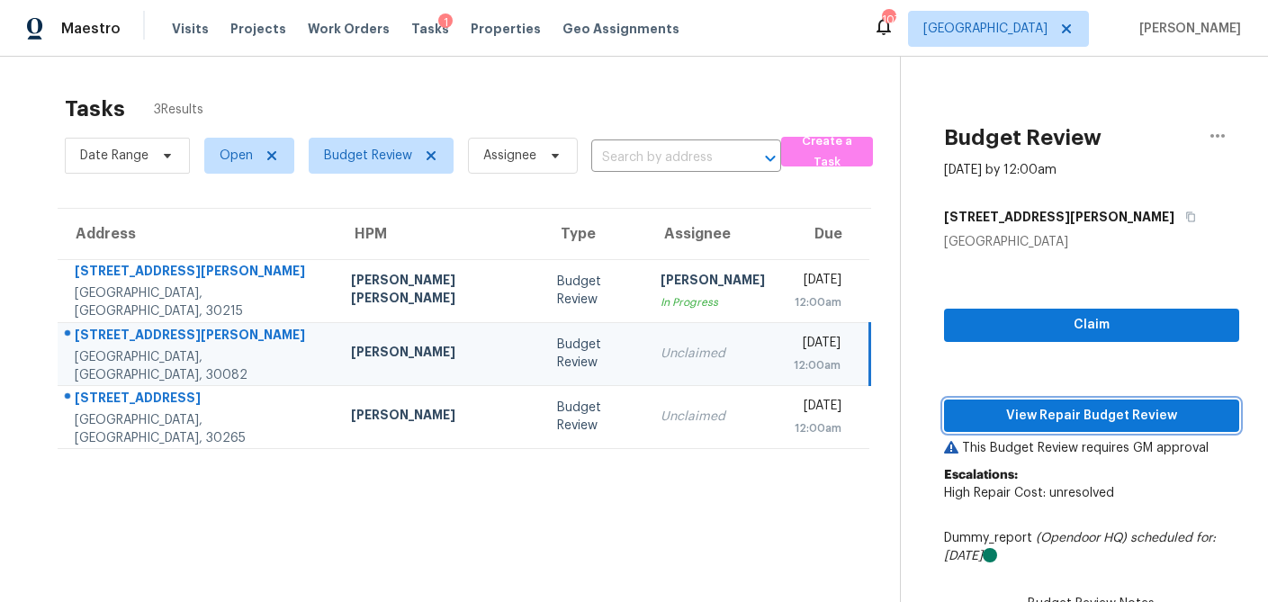
click at [1044, 419] on span "View Repair Budget Review" at bounding box center [1091, 416] width 266 height 22
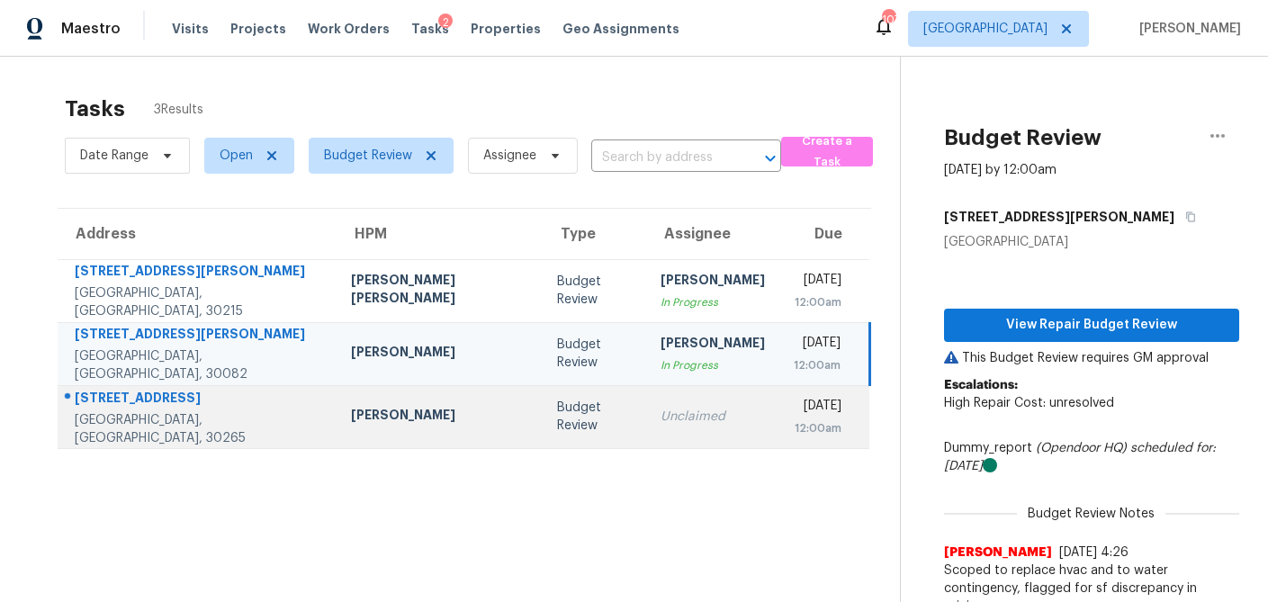
click at [557, 423] on div "Budget Review" at bounding box center [594, 417] width 74 height 36
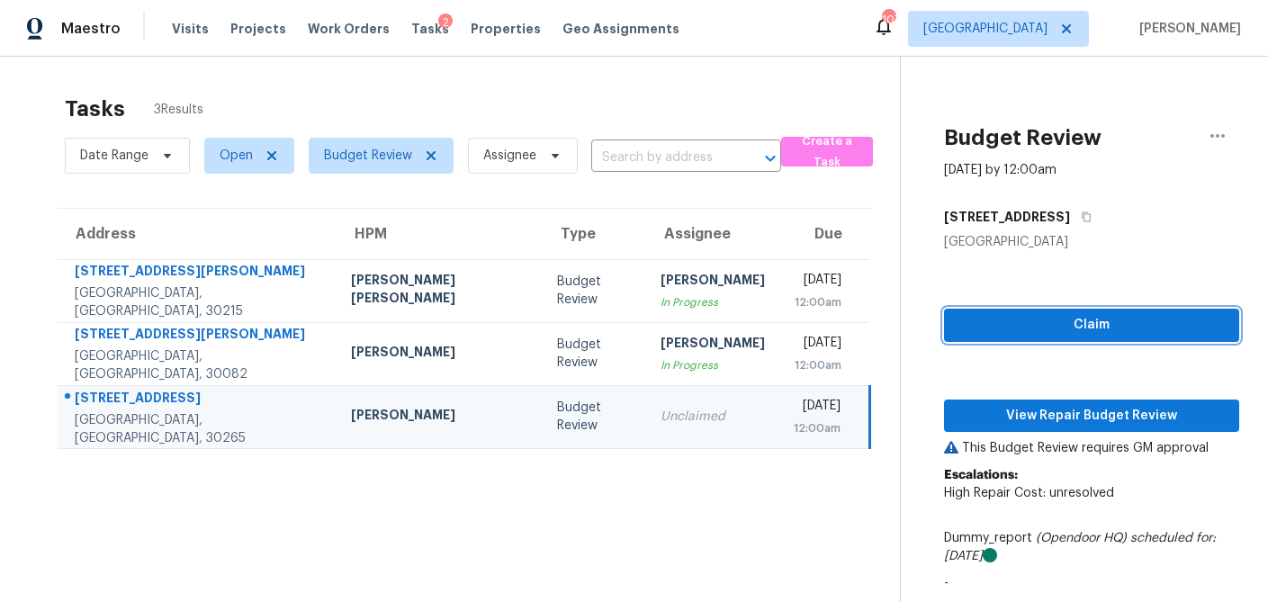
click at [1150, 324] on span "Claim" at bounding box center [1091, 325] width 266 height 22
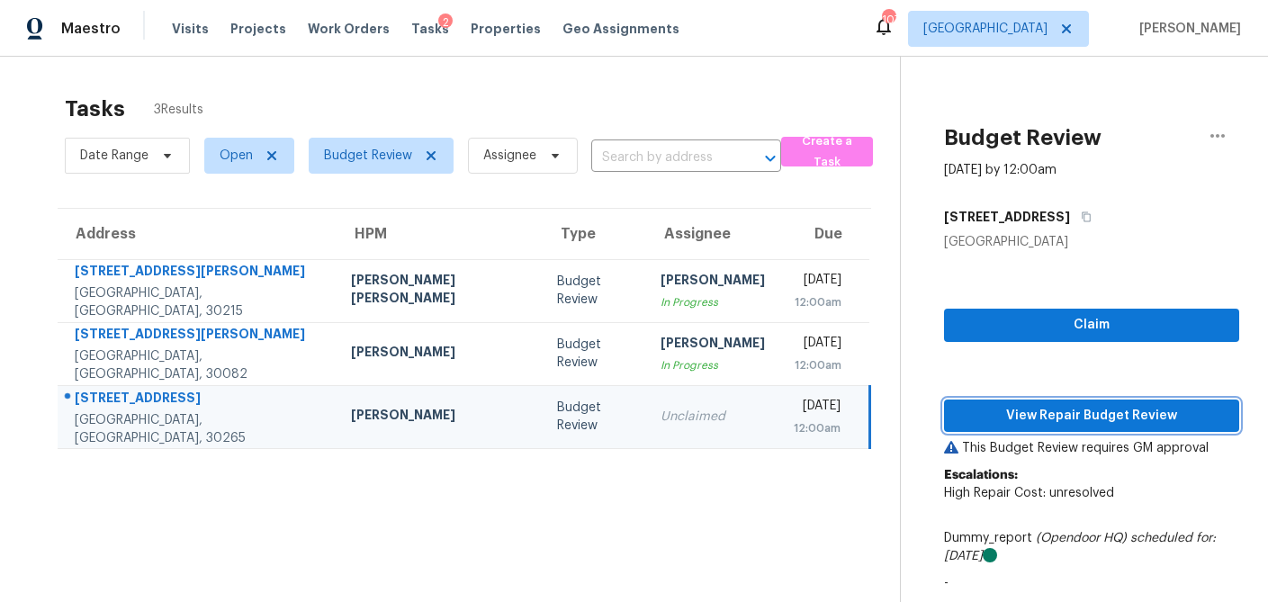
click at [1075, 416] on span "View Repair Budget Review" at bounding box center [1091, 416] width 266 height 22
